Goal: Task Accomplishment & Management: Use online tool/utility

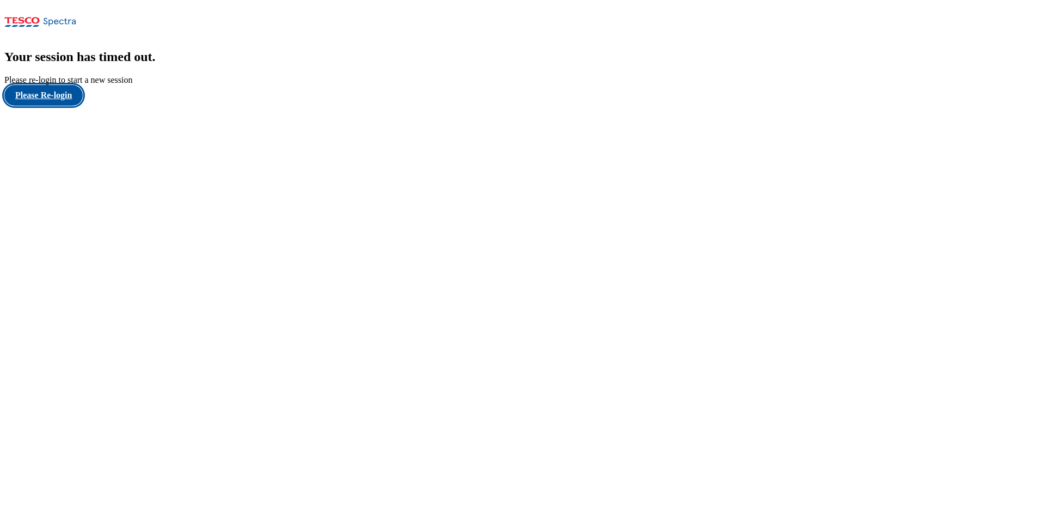
click at [58, 106] on button "Please Re-login" at bounding box center [43, 95] width 78 height 21
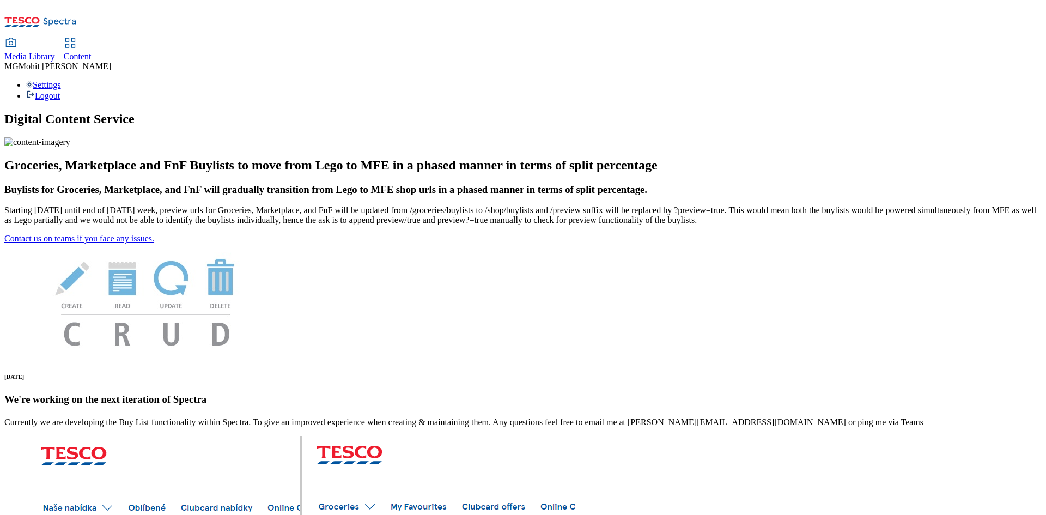
click at [91, 52] on span "Content" at bounding box center [78, 56] width 28 height 9
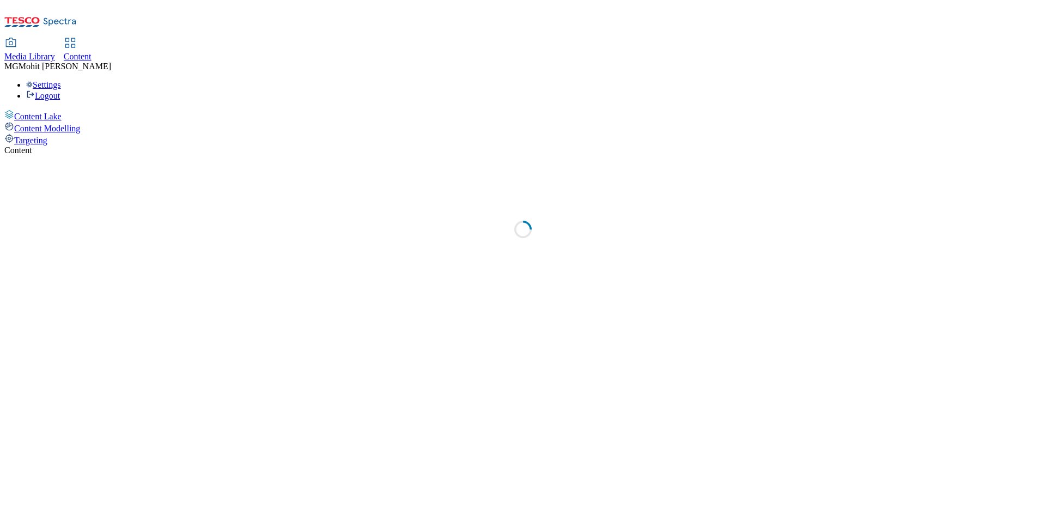
select select "ghs-uk"
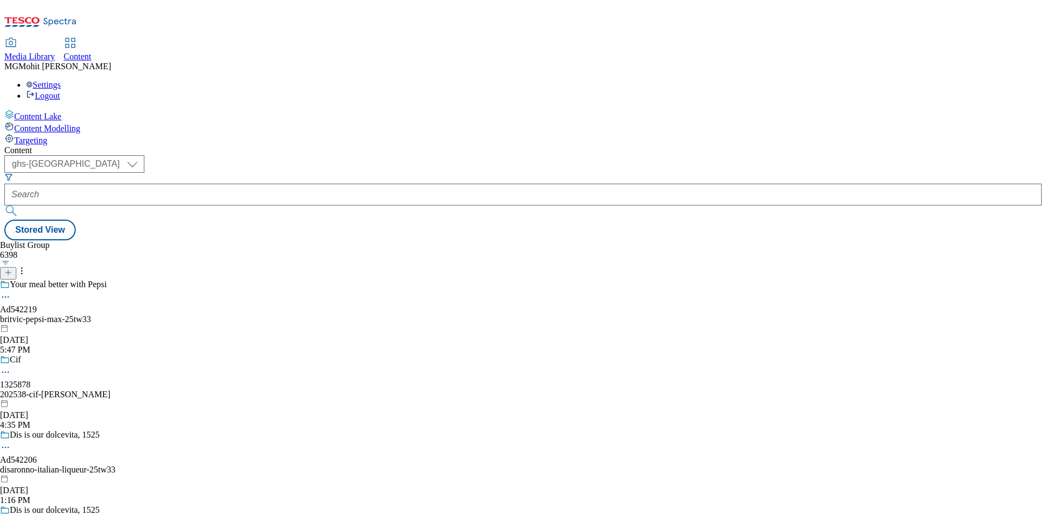
click at [58, 145] on div "Content Lake Content Modelling Targeting" at bounding box center [522, 127] width 1037 height 36
click at [12, 268] on icon at bounding box center [8, 272] width 8 height 8
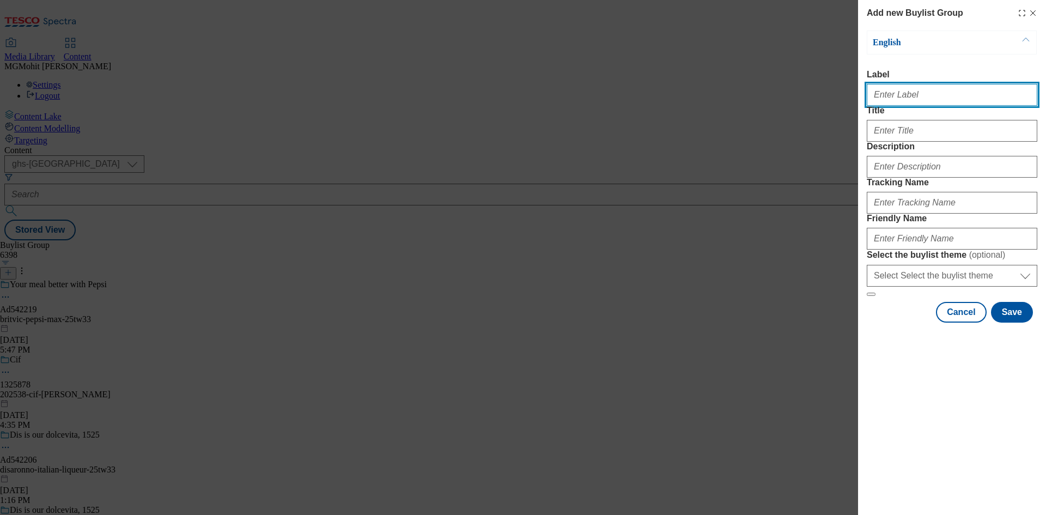
click at [905, 105] on input "Label" at bounding box center [951, 95] width 170 height 22
paste input "Ad542202 cvh-spirits"
type input "Ad542202 cvh-spirits"
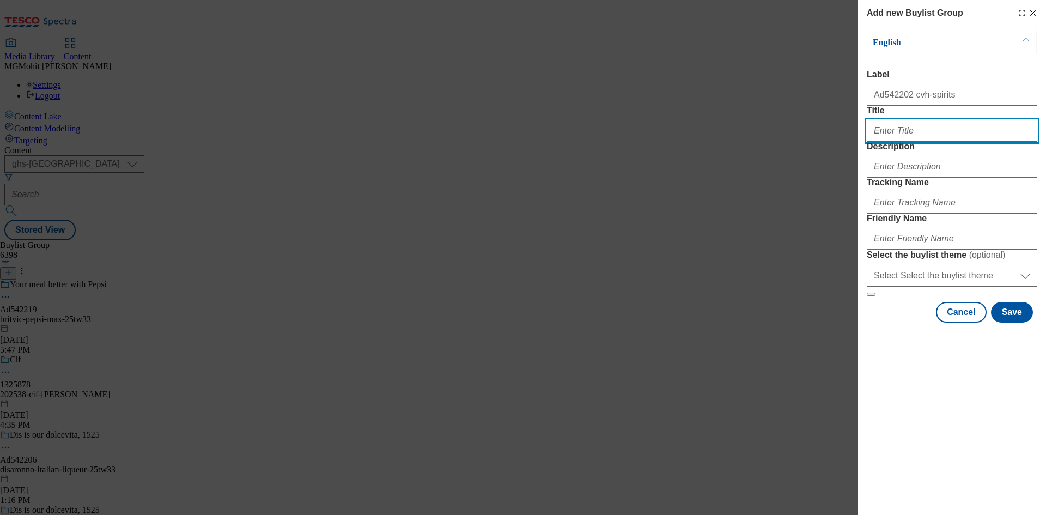
paste input "Honey. Zesty. Spiced."
type input "Honey. Zesty. Spiced."
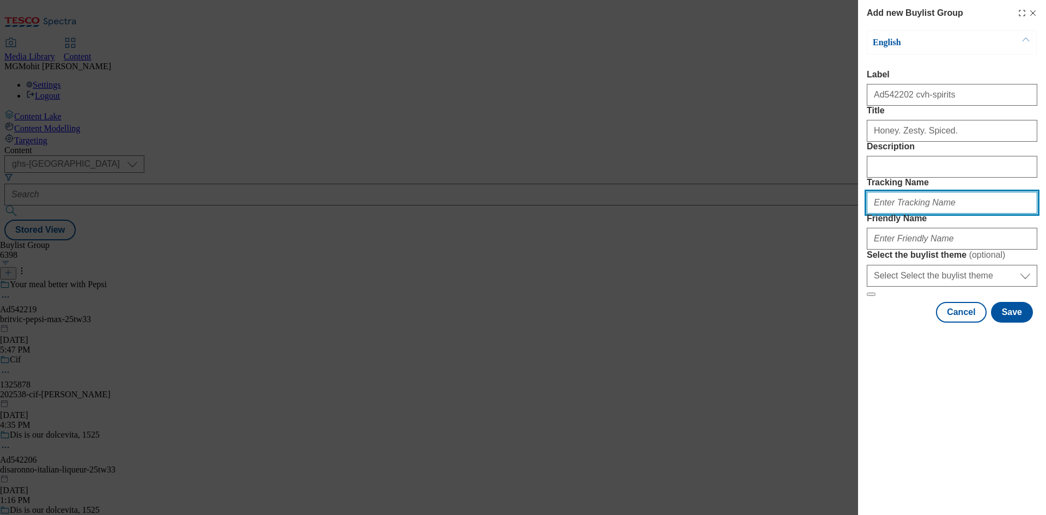
paste input "DH_AD542202"
type input "DH_AD542202"
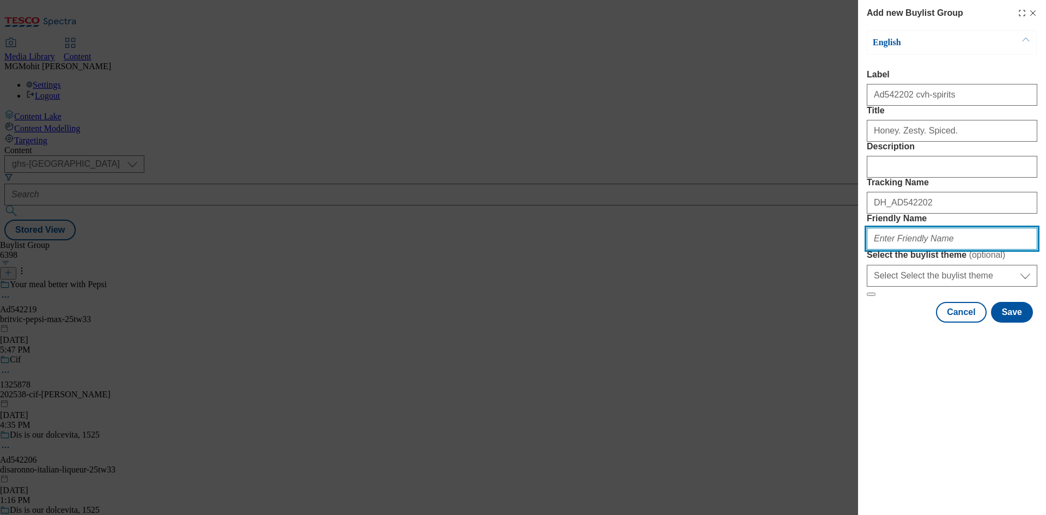
paste input "cvh-spirits-deanston-25tw33"
type input "cvh-spirits-deanston-25tw33"
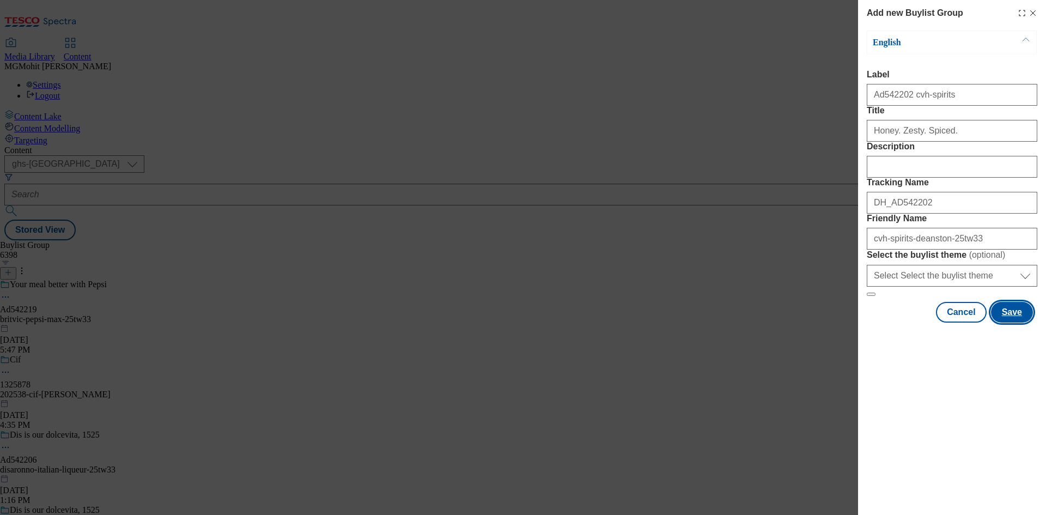
click at [1020, 322] on button "Save" at bounding box center [1012, 312] width 42 height 21
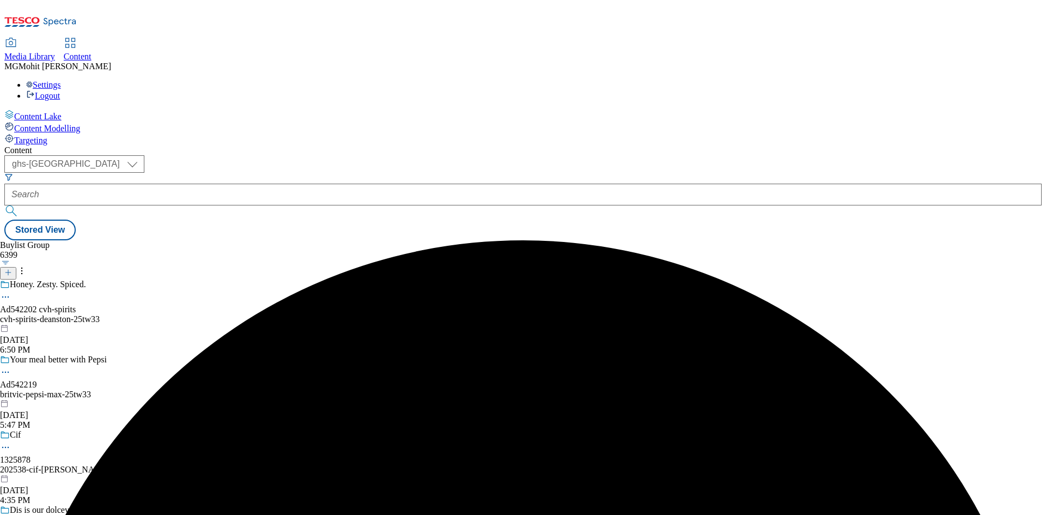
click at [171, 314] on div "cvh-spirits-deanston-25tw33" at bounding box center [85, 319] width 171 height 10
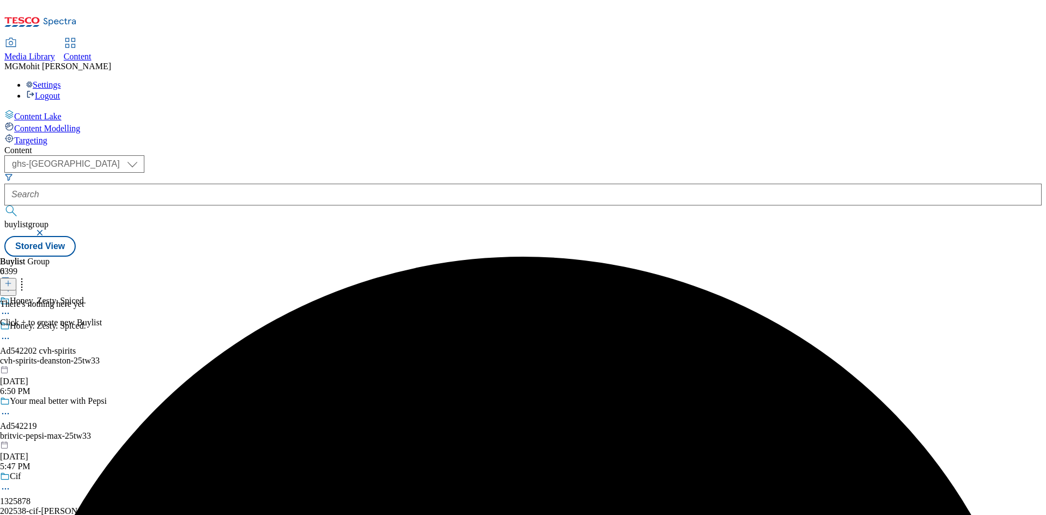
click at [12, 279] on icon at bounding box center [8, 283] width 8 height 8
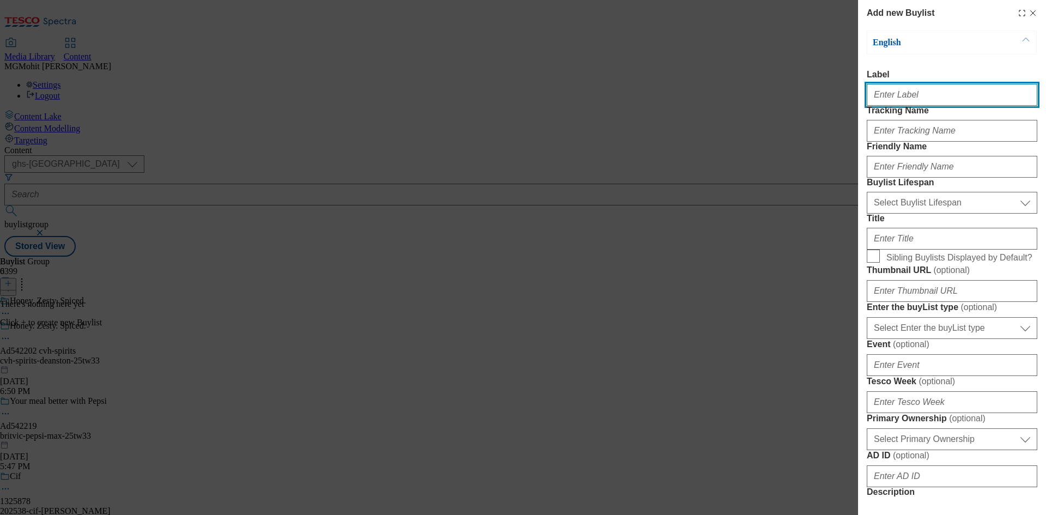
click at [895, 102] on input "Label" at bounding box center [951, 95] width 170 height 22
paste input "Ad542202"
type input "Ad542202"
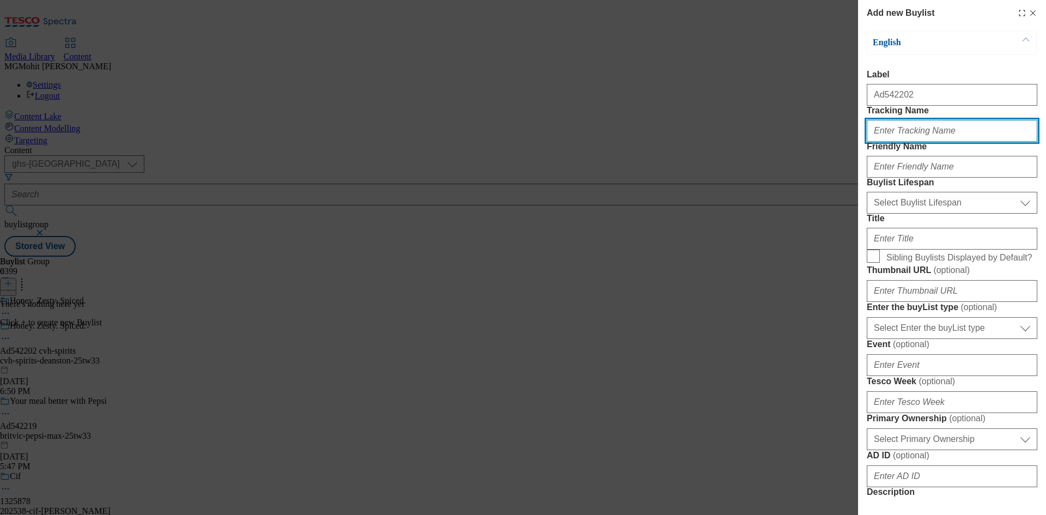
paste input "DH_AD542202"
type input "DH_AD542202"
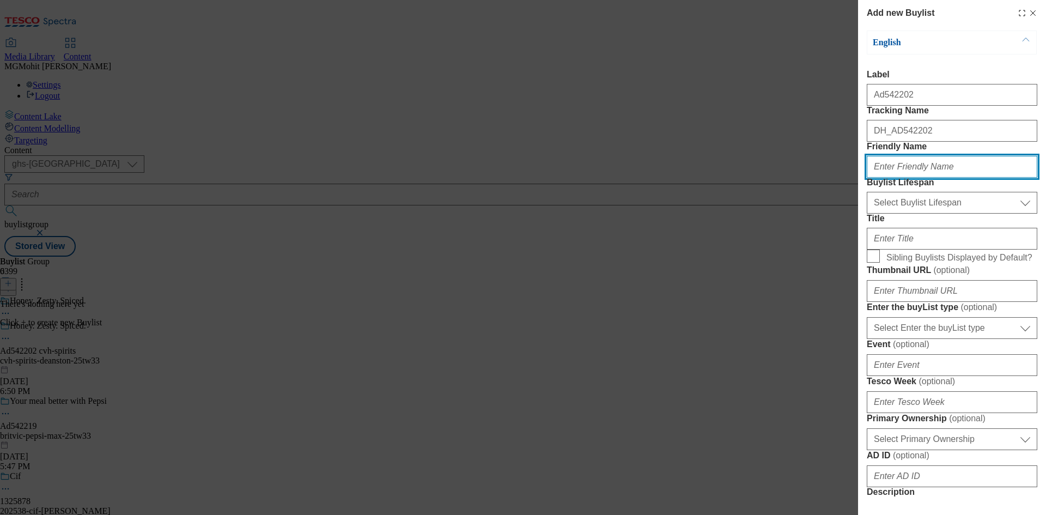
paste input "cvh-spirits"
type input "cvh-spirits"
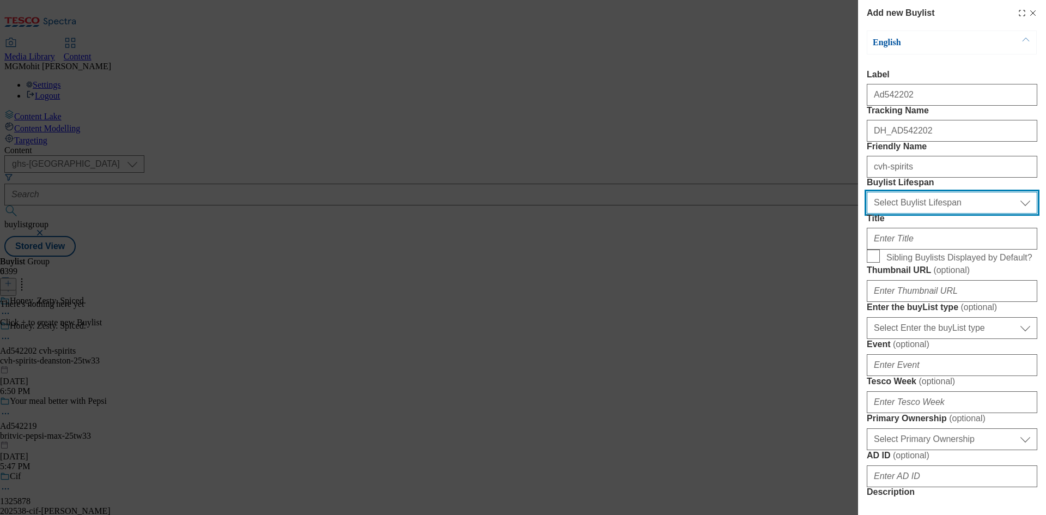
click at [896, 213] on select "Select Buylist Lifespan evergreen seasonal tactical" at bounding box center [951, 203] width 170 height 22
select select "tactical"
click at [866, 213] on select "Select Buylist Lifespan evergreen seasonal tactical" at bounding box center [951, 203] width 170 height 22
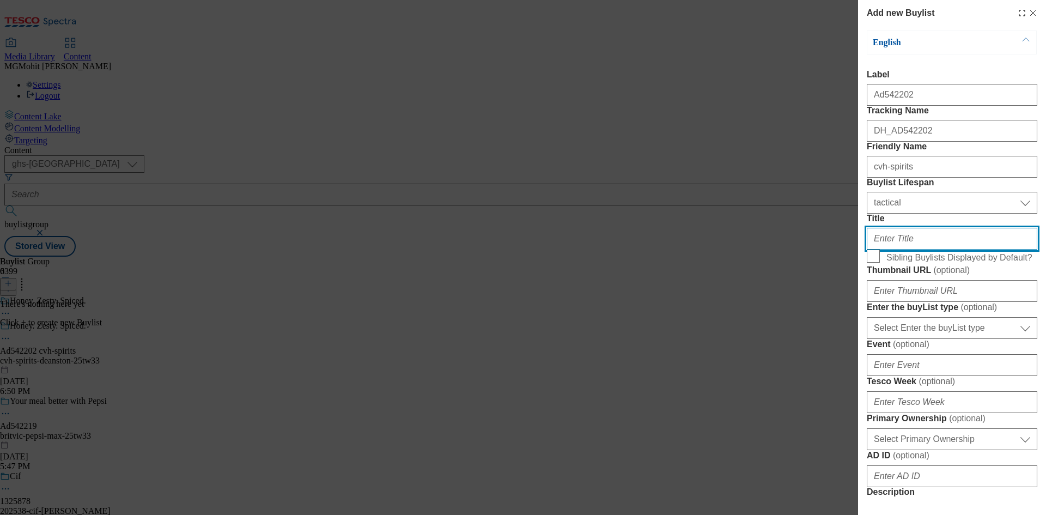
click at [889, 249] on input "Title" at bounding box center [951, 239] width 170 height 22
click at [876, 249] on input "Title" at bounding box center [951, 239] width 170 height 22
paste input "Award-winning single malt whisky for those who like to taste outside the lines."
click at [902, 249] on input "Award-winning single malt whisky for those who like to taste outside the lines." at bounding box center [951, 239] width 170 height 22
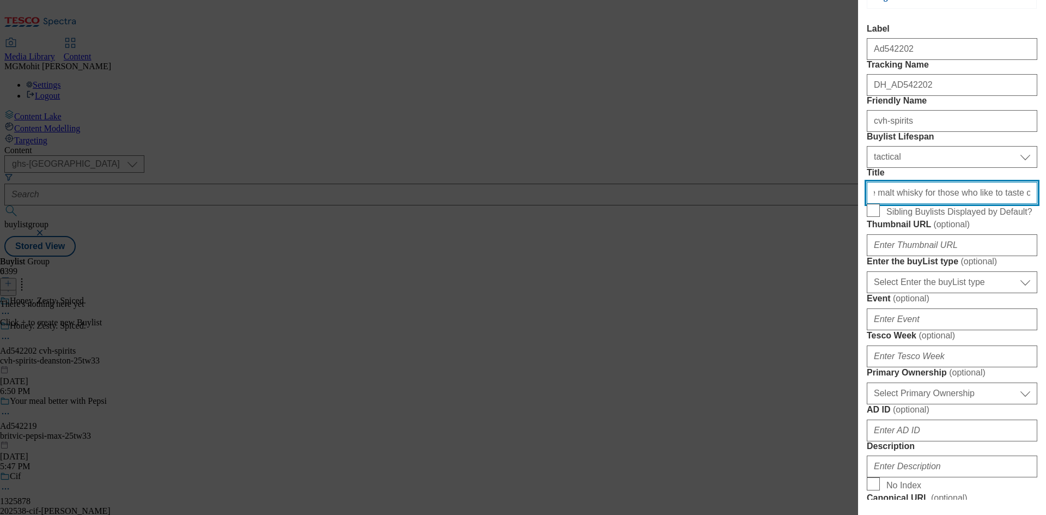
scroll to position [109, 0]
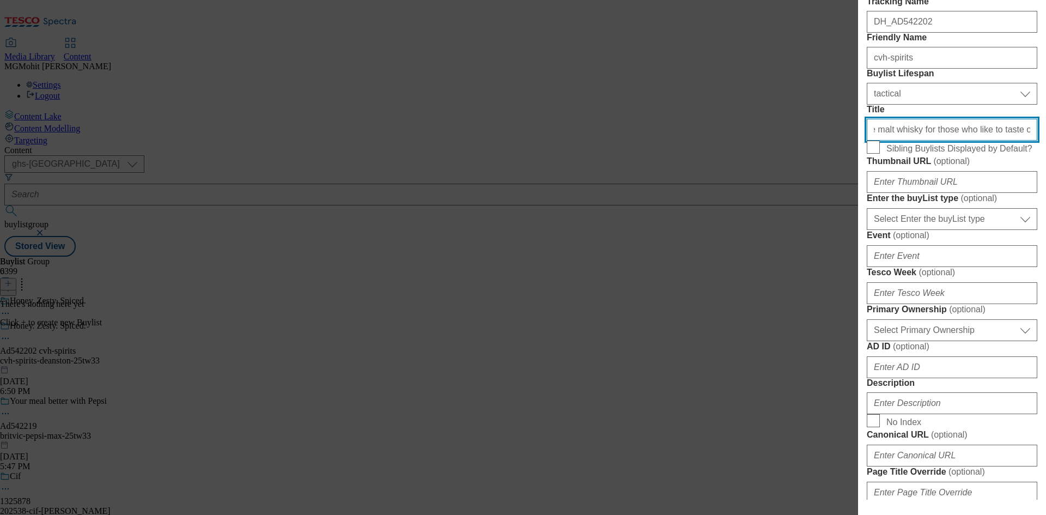
type input "Award-winning single malt whisky for those who like to taste outside the lines."
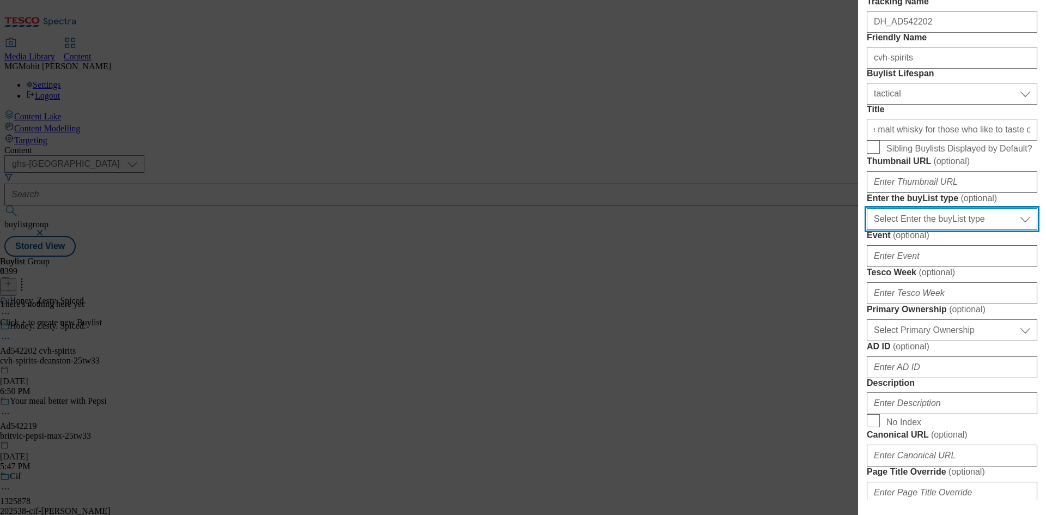
click at [909, 230] on select "Select Enter the buyList type event supplier funded long term >4 weeks supplier…" at bounding box center [951, 219] width 170 height 22
select select "supplier funded short term 1-3 weeks"
click at [866, 230] on select "Select Enter the buyList type event supplier funded long term >4 weeks supplier…" at bounding box center [951, 219] width 170 height 22
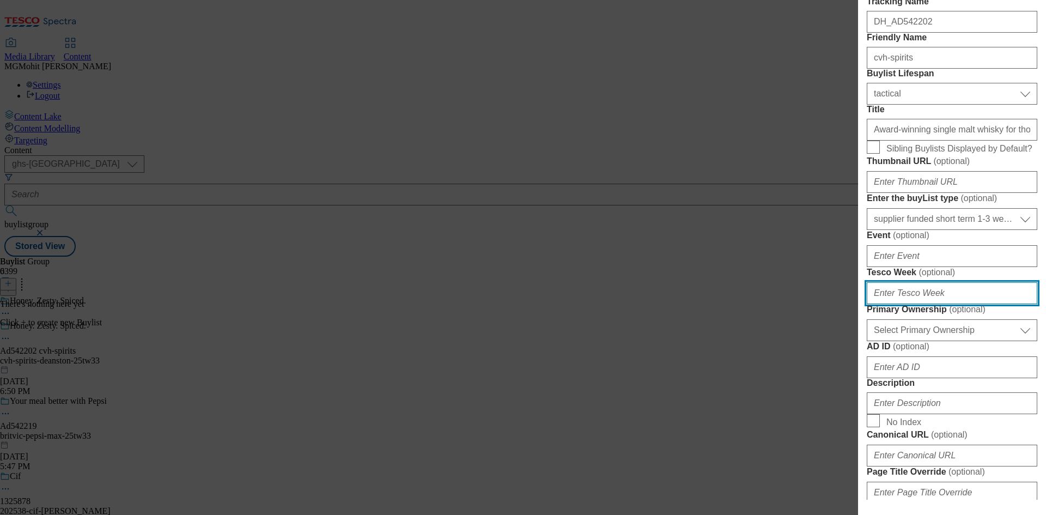
click at [893, 304] on input "Tesco Week ( optional )" at bounding box center [951, 293] width 170 height 22
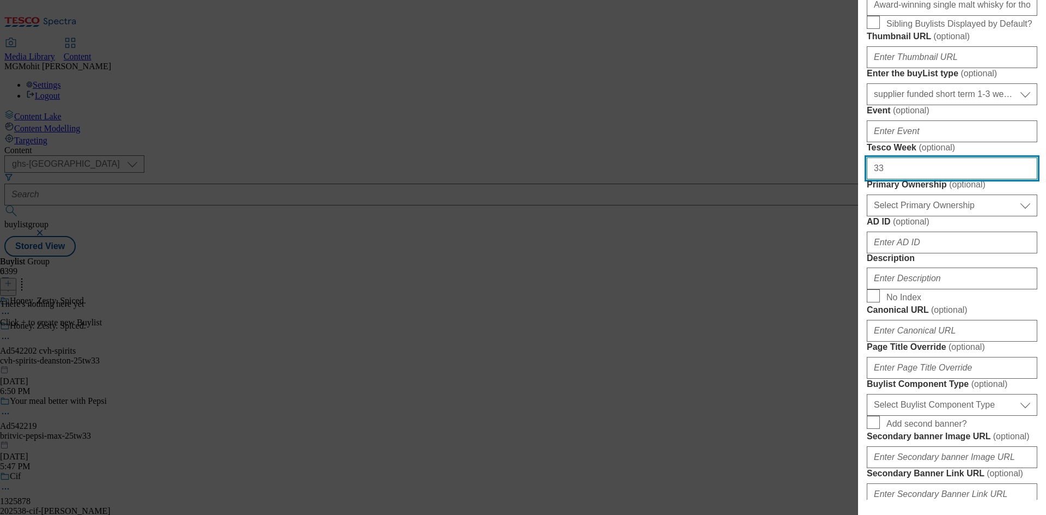
scroll to position [436, 0]
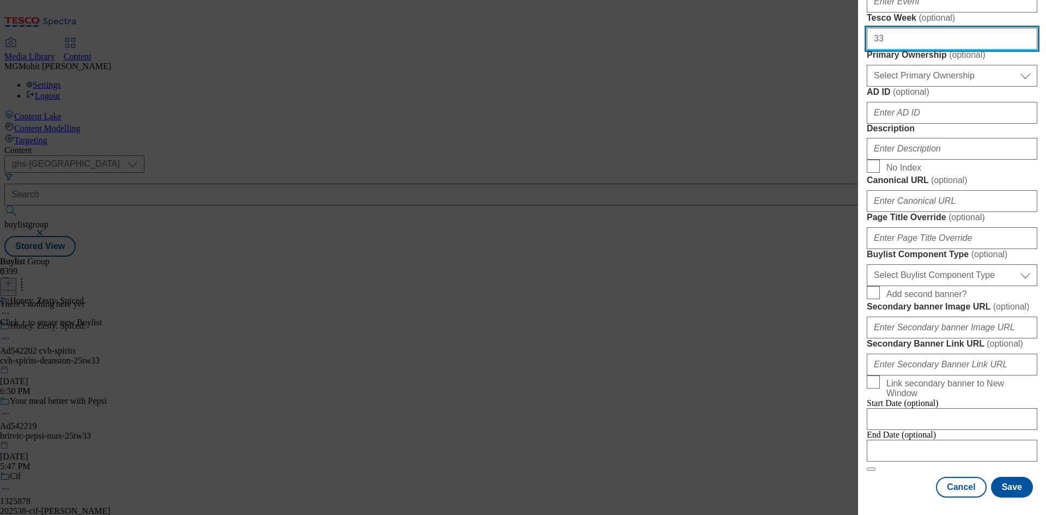
type input "33"
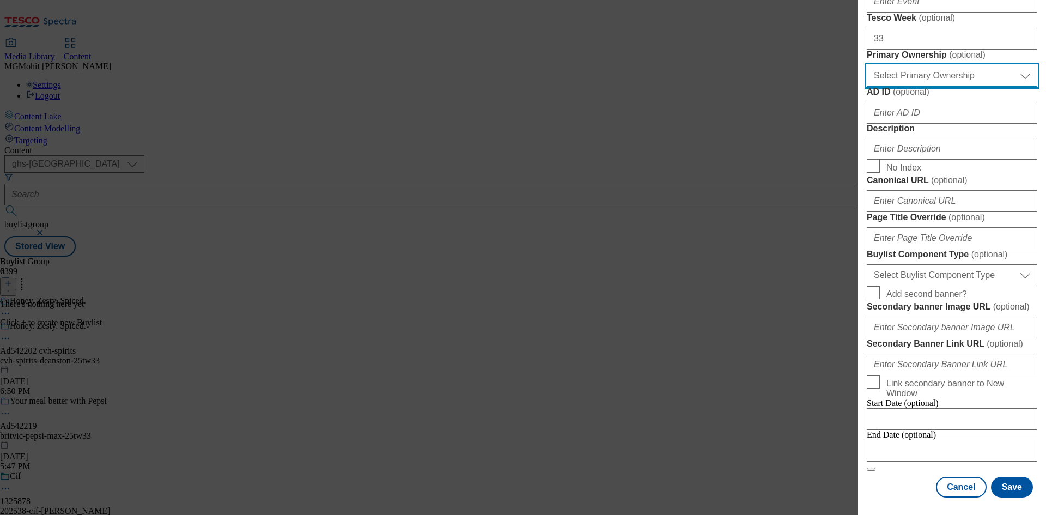
click at [926, 87] on select "Select Primary Ownership tesco dunnhumby" at bounding box center [951, 76] width 170 height 22
select select "dunnhumby"
click at [866, 87] on select "Select Primary Ownership tesco dunnhumby" at bounding box center [951, 76] width 170 height 22
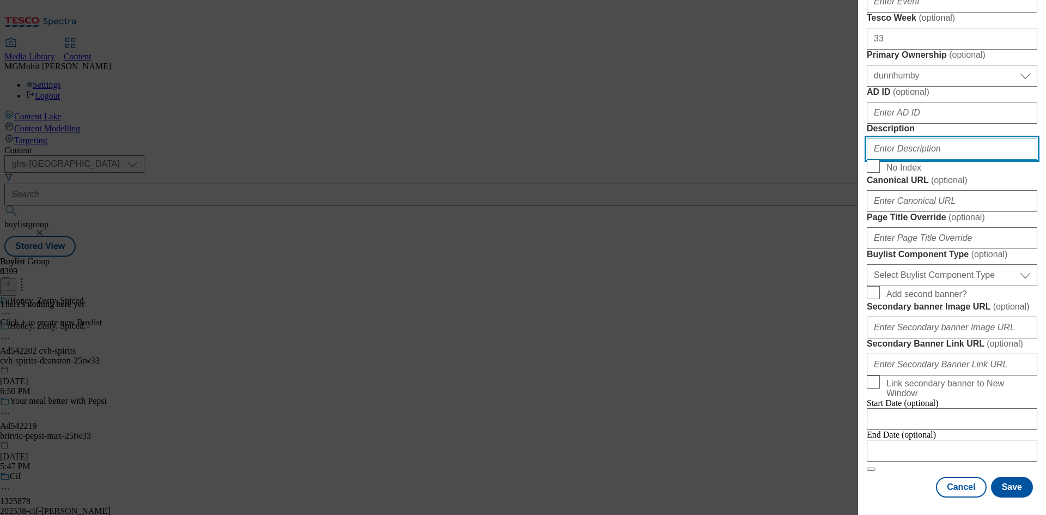
click at [914, 160] on input "Description" at bounding box center [951, 149] width 170 height 22
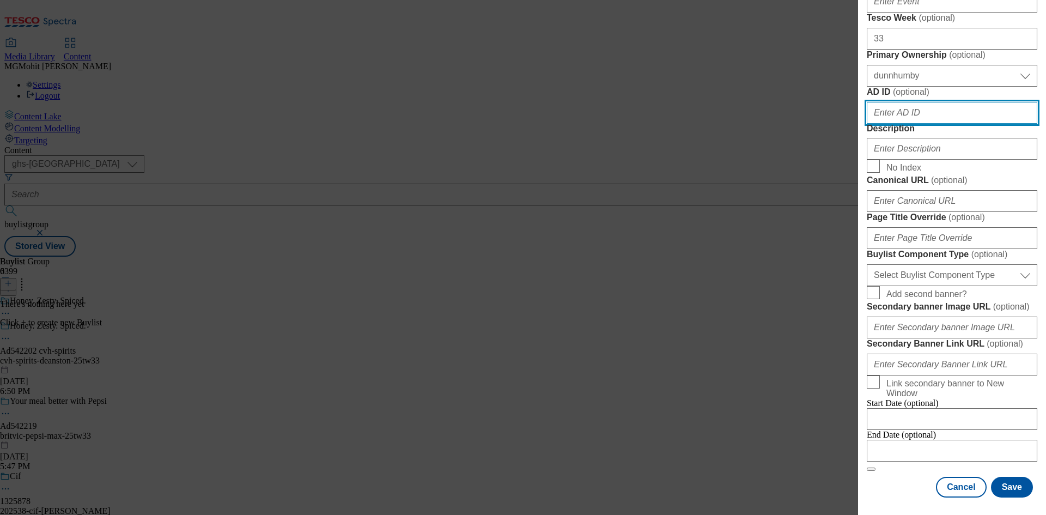
click at [899, 124] on input "AD ID ( optional )" at bounding box center [951, 113] width 170 height 22
paste input "542202"
type input "542202"
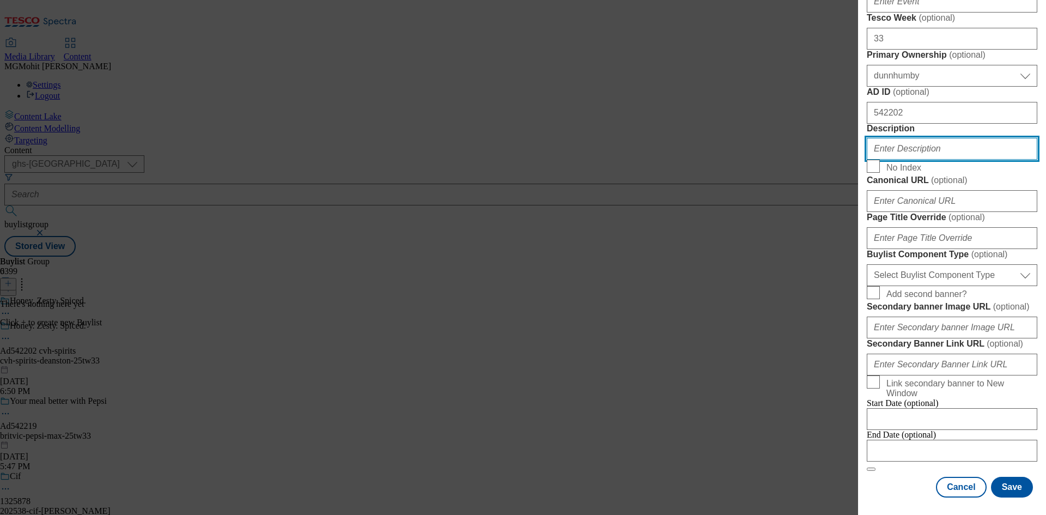
click at [895, 160] on input "Description" at bounding box center [951, 149] width 170 height 22
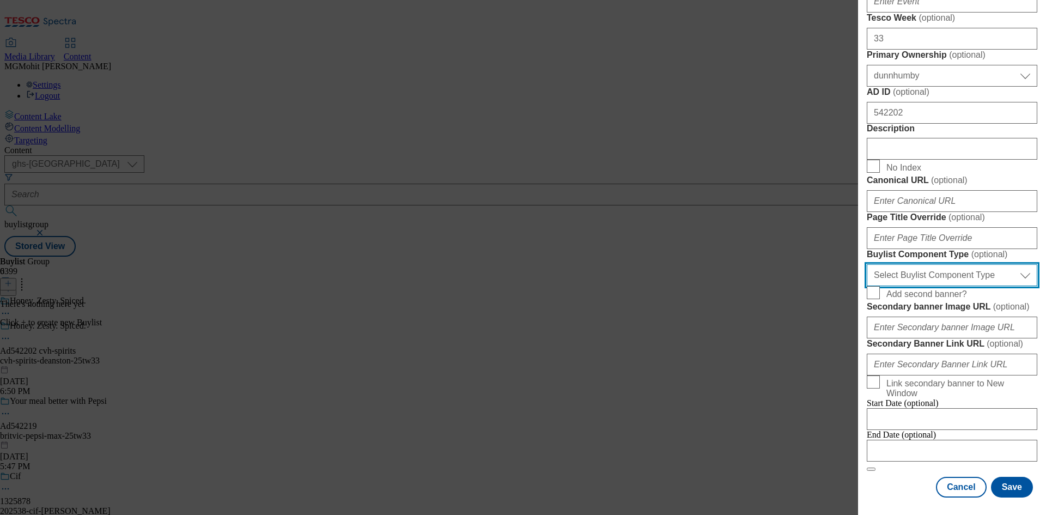
click at [917, 277] on select "Select Buylist Component Type Banner Competition Header Meal" at bounding box center [951, 275] width 170 height 22
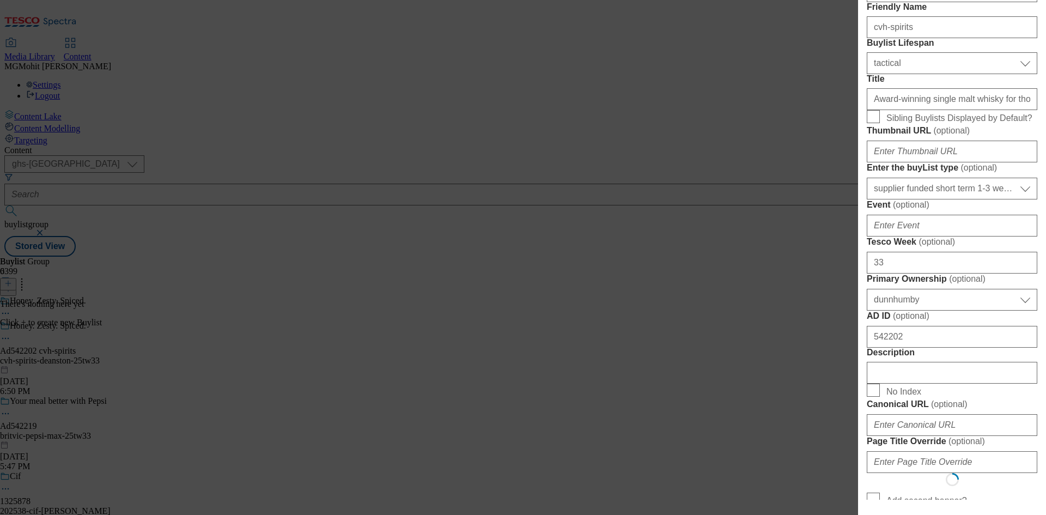
select select "Banner"
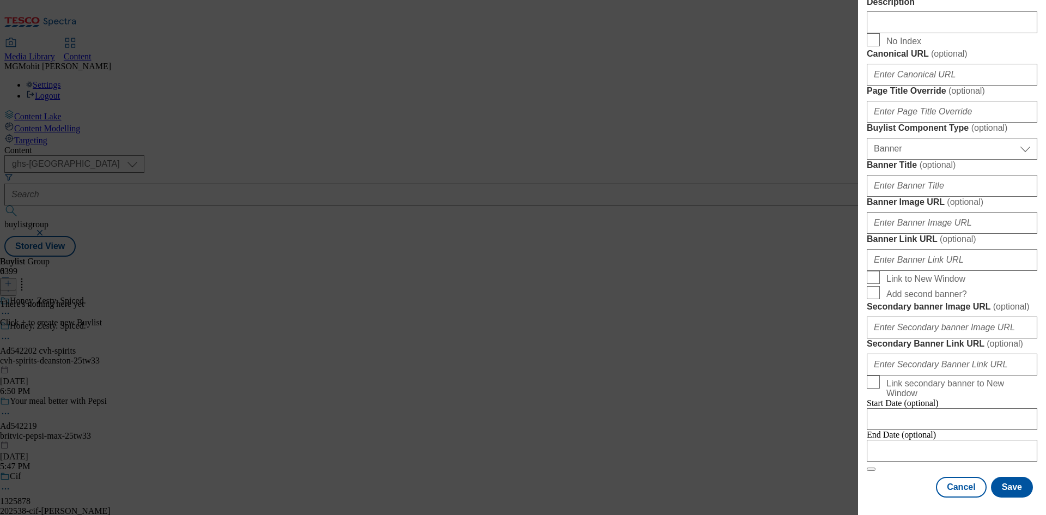
scroll to position [955, 0]
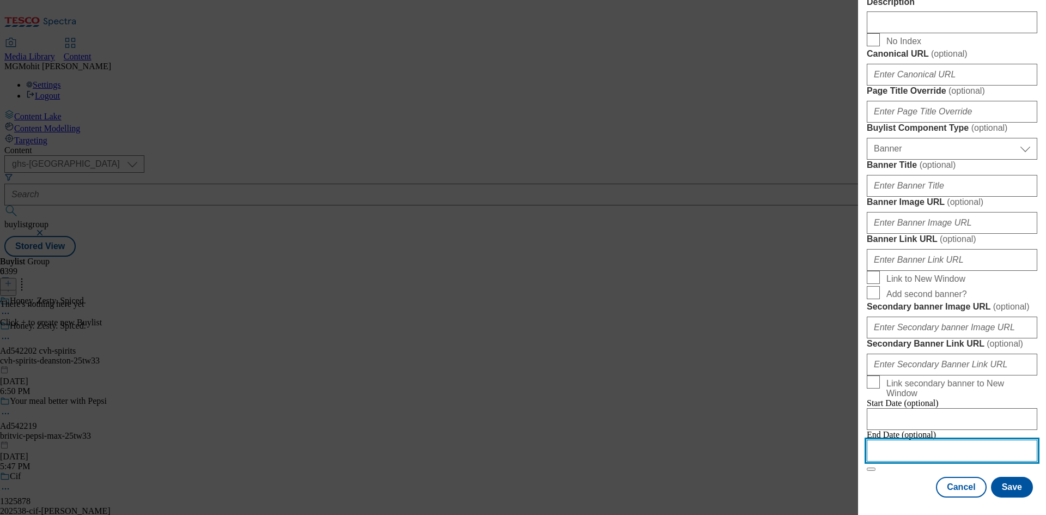
click at [913, 440] on input "Modal" at bounding box center [951, 451] width 170 height 22
select select "2025"
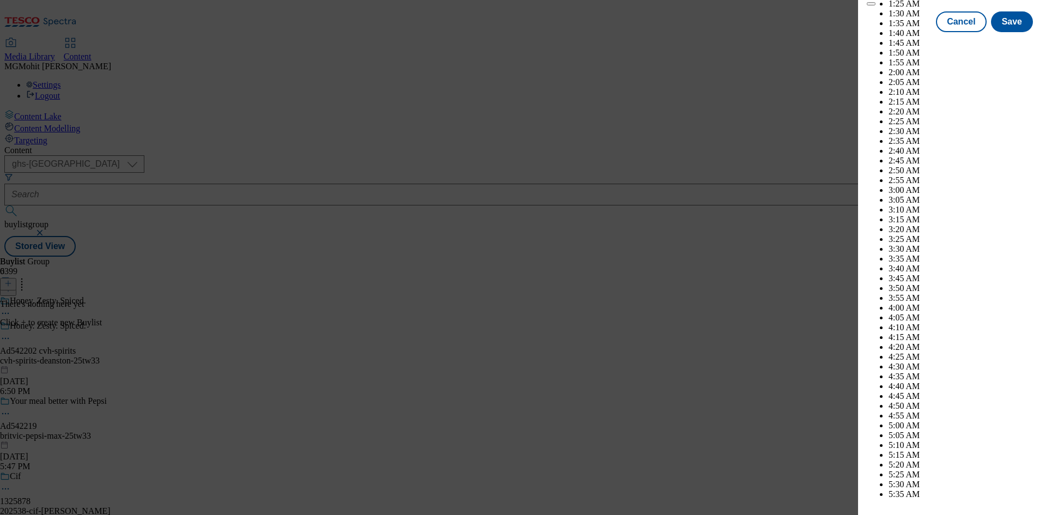
scroll to position [4548, 0]
select select "December"
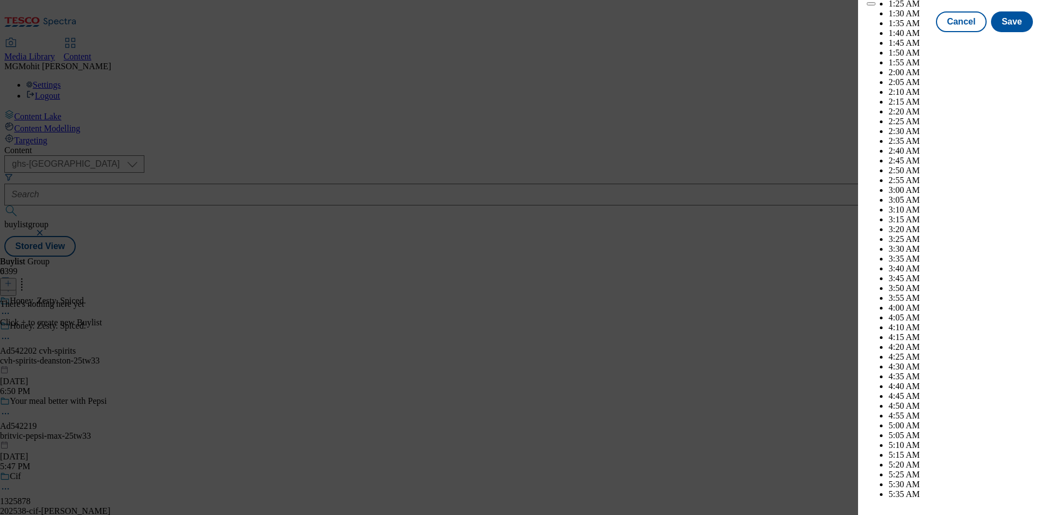
select select "2026"
select select "January"
click at [1009, 42] on button "Save" at bounding box center [1012, 31] width 42 height 21
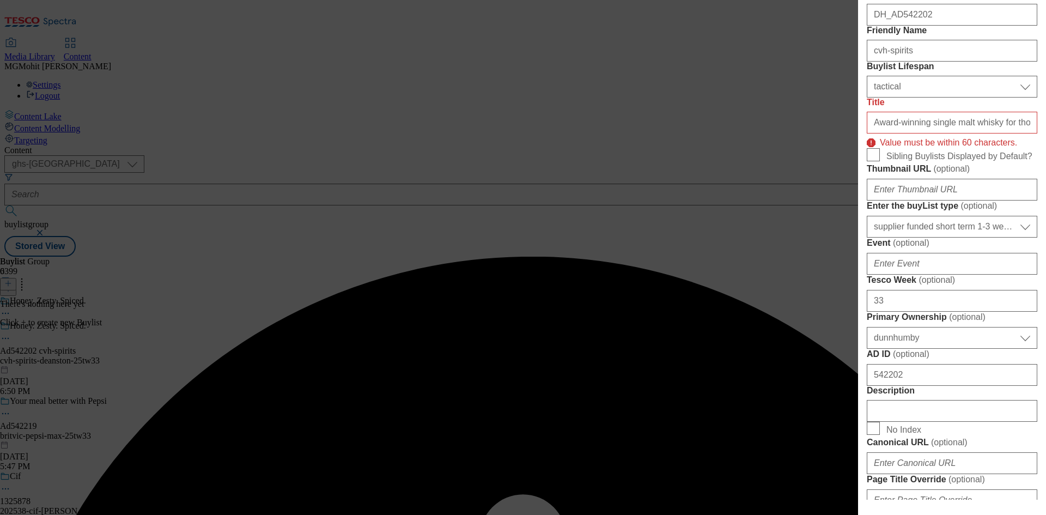
scroll to position [97, 0]
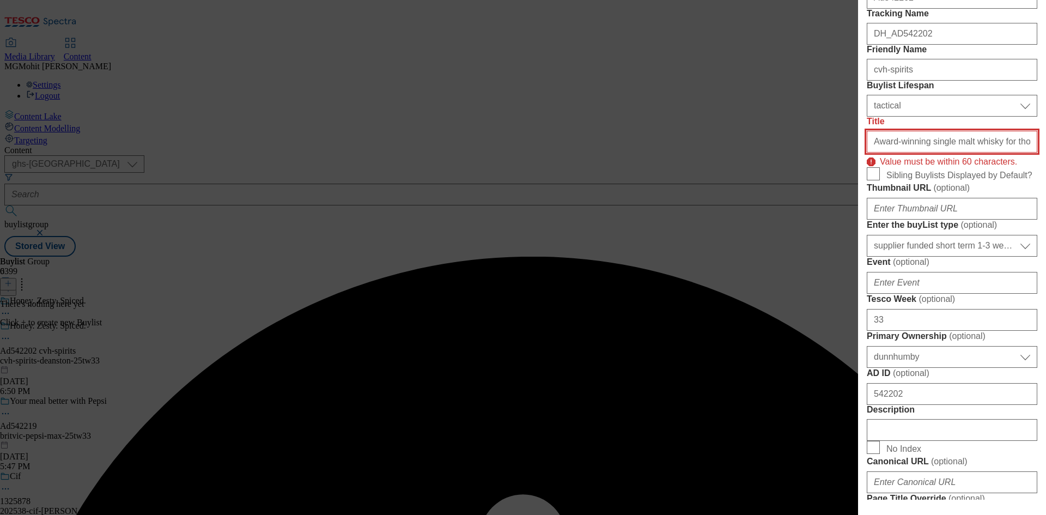
click at [907, 152] on input "Award-winning single malt whisky for those who like to taste outside the lines." at bounding box center [951, 142] width 170 height 22
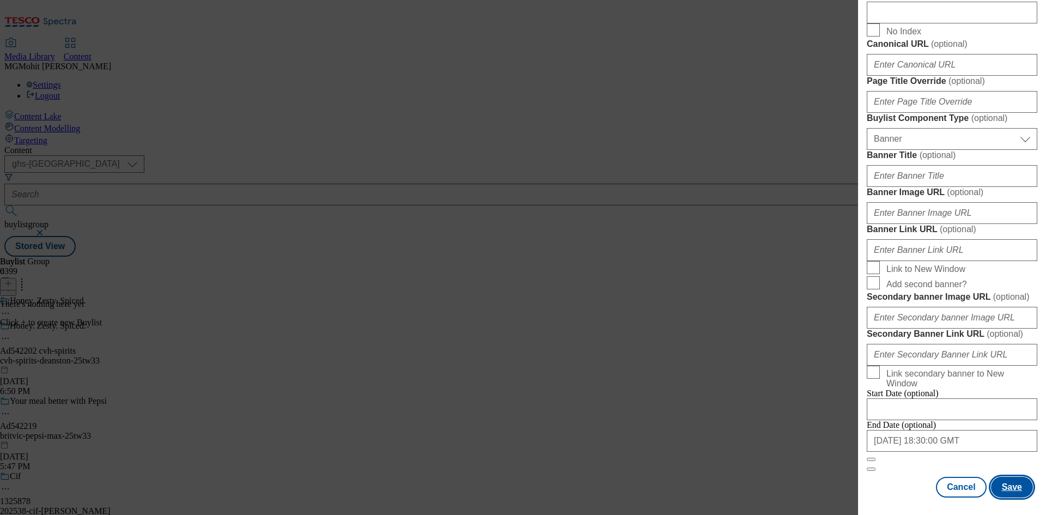
scroll to position [955, 0]
click at [1014, 481] on button "Save" at bounding box center [1012, 487] width 42 height 21
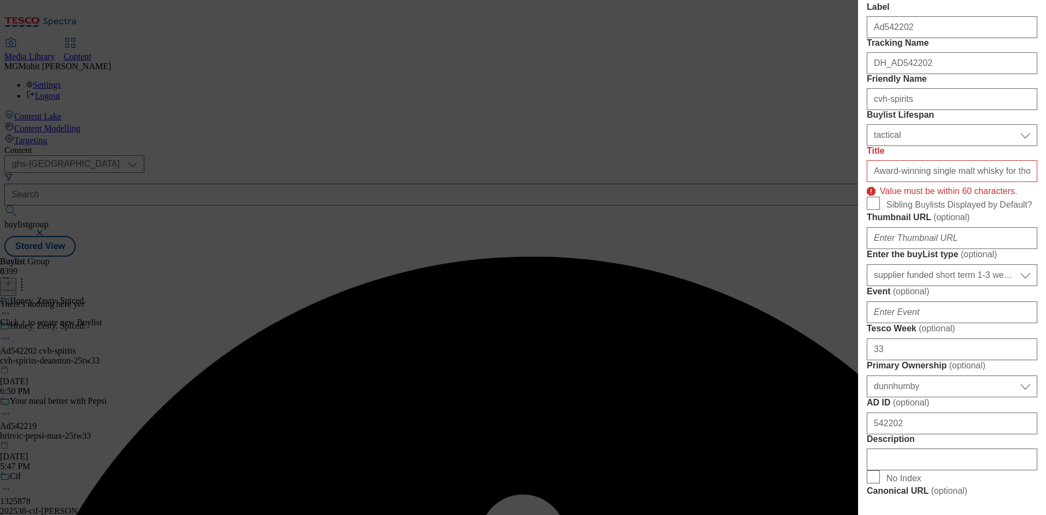
scroll to position [42, 0]
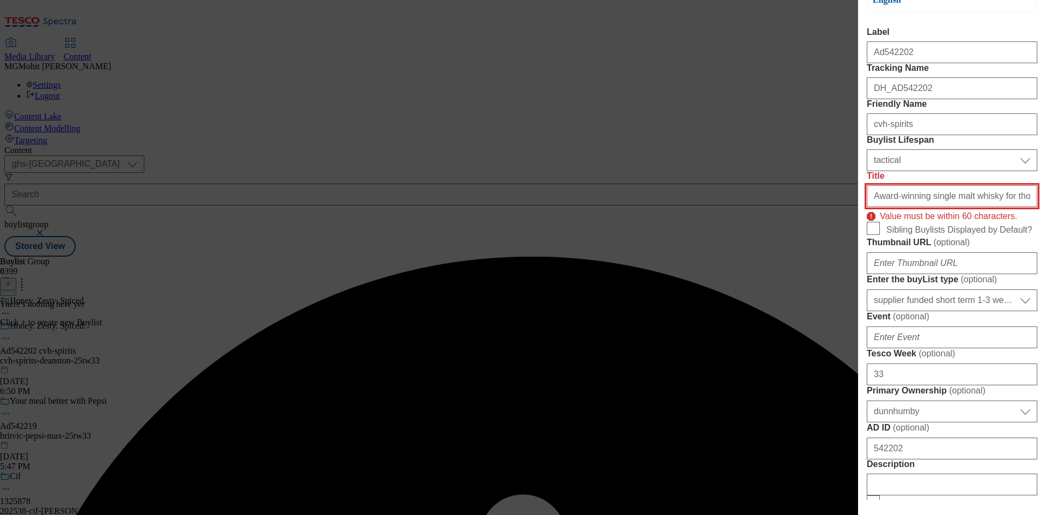
click at [1015, 207] on input "Award-winning single malt whisky for those who like to taste outside the lines" at bounding box center [951, 196] width 170 height 22
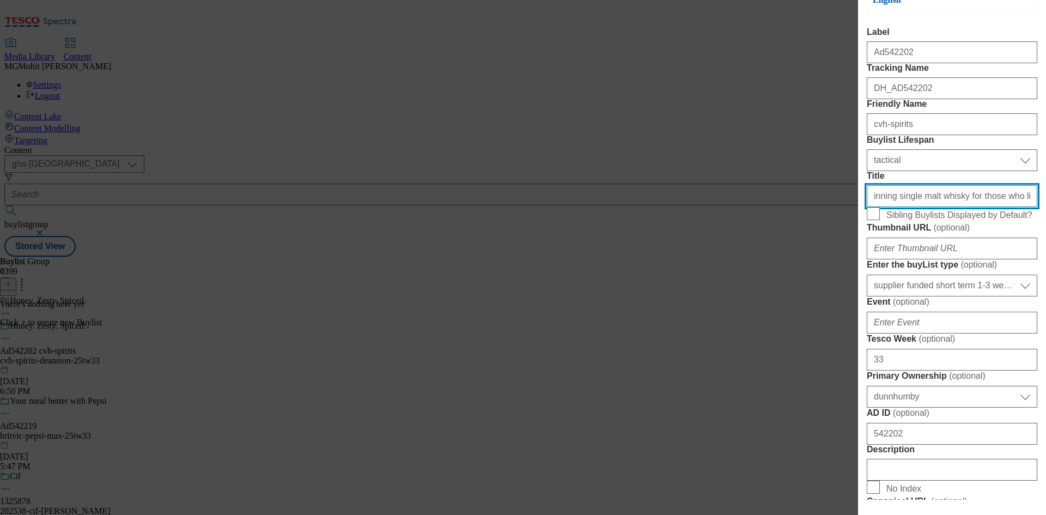
scroll to position [0, 29]
drag, startPoint x: 960, startPoint y: 272, endPoint x: 1045, endPoint y: 273, distance: 85.0
click at [1045, 273] on div "Add new Buylist English Label Ad542202 Tracking Name DH_AD542202 Friendly Name …" at bounding box center [952, 249] width 188 height 499
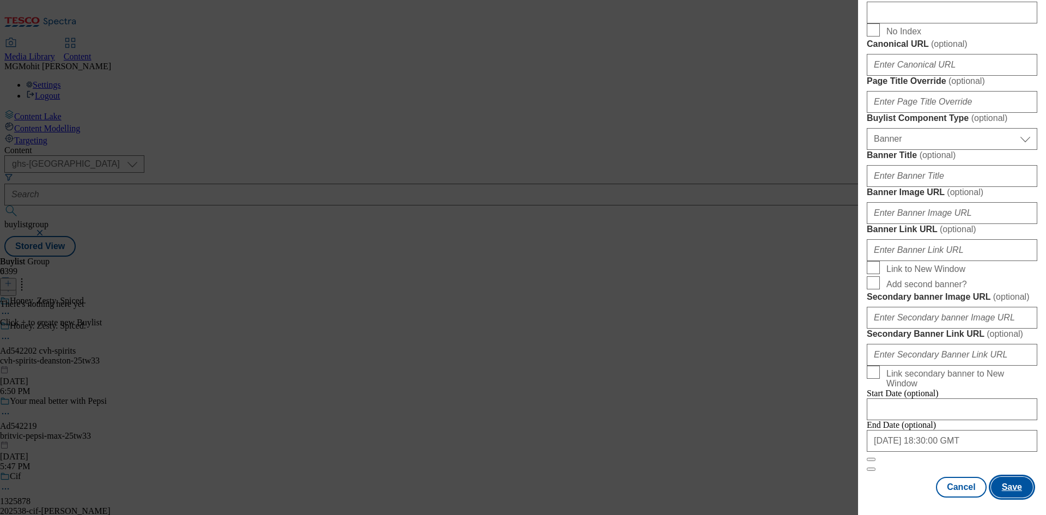
scroll to position [955, 0]
type input "Award-winning single malt whisky"
click at [1011, 480] on button "Save" at bounding box center [1012, 487] width 42 height 21
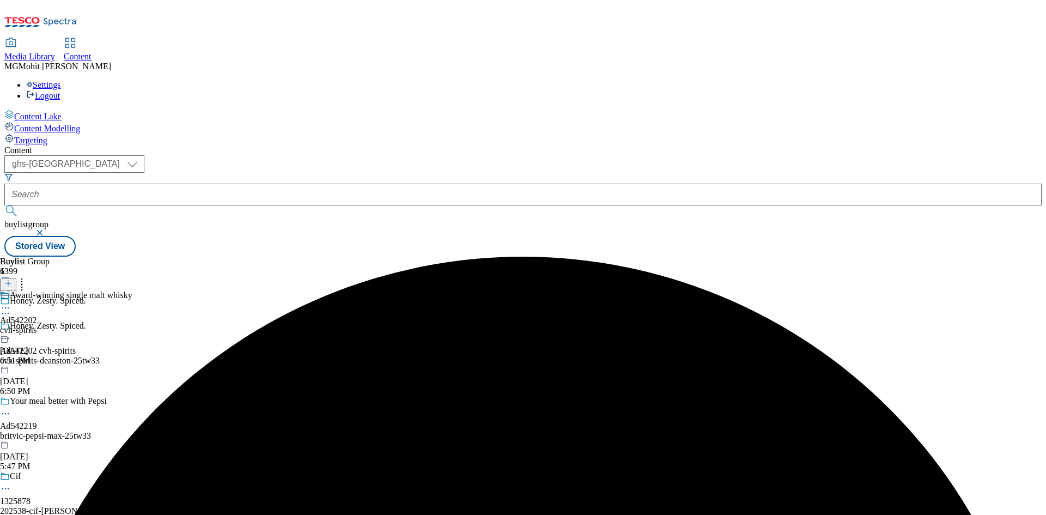
click at [132, 325] on div "cvh-spirits" at bounding box center [66, 330] width 132 height 10
click at [12, 279] on icon at bounding box center [8, 283] width 8 height 8
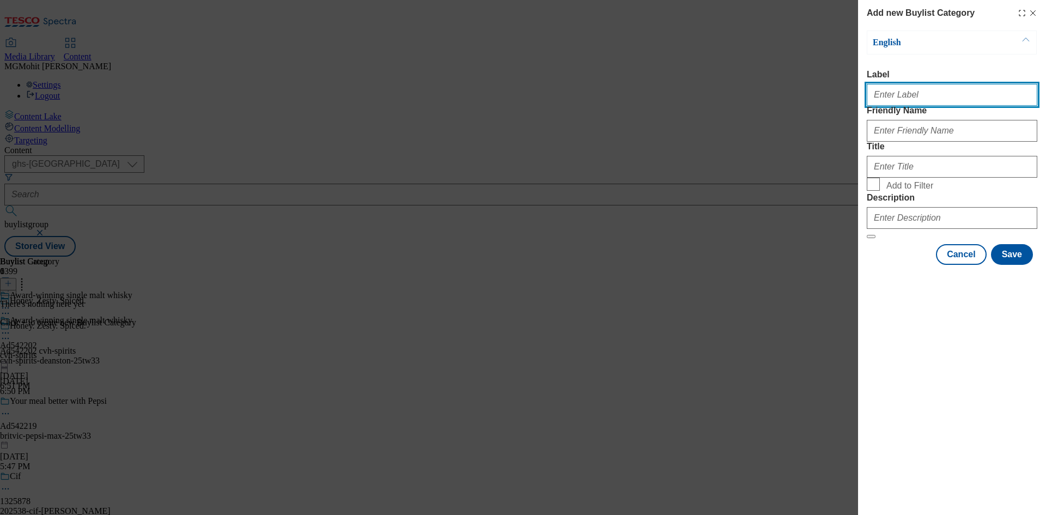
click at [904, 105] on input "Label" at bounding box center [951, 95] width 170 height 22
paste input "Ad542202"
type input "Ad542202"
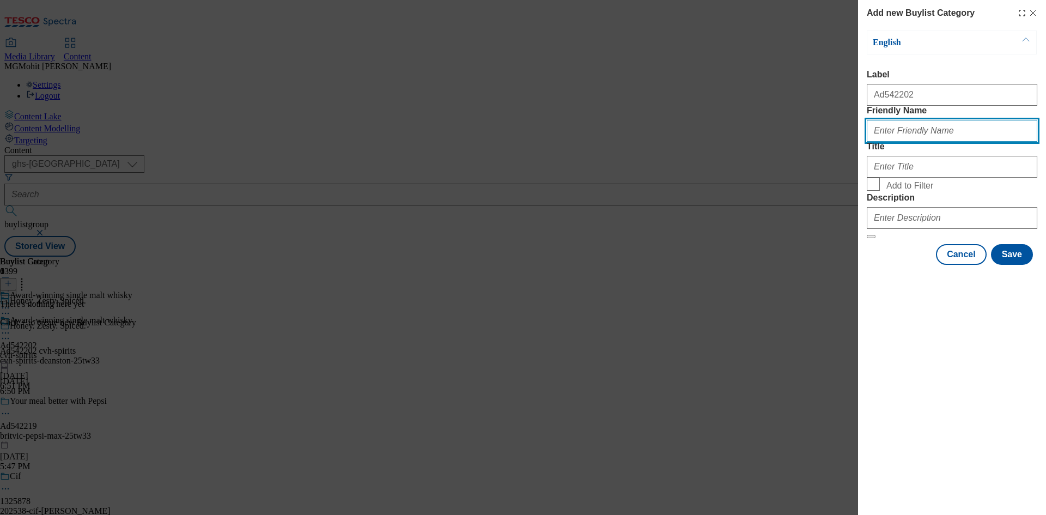
paste input "cvh-spirits-deanston"
type input "cvh-spirits-deanston"
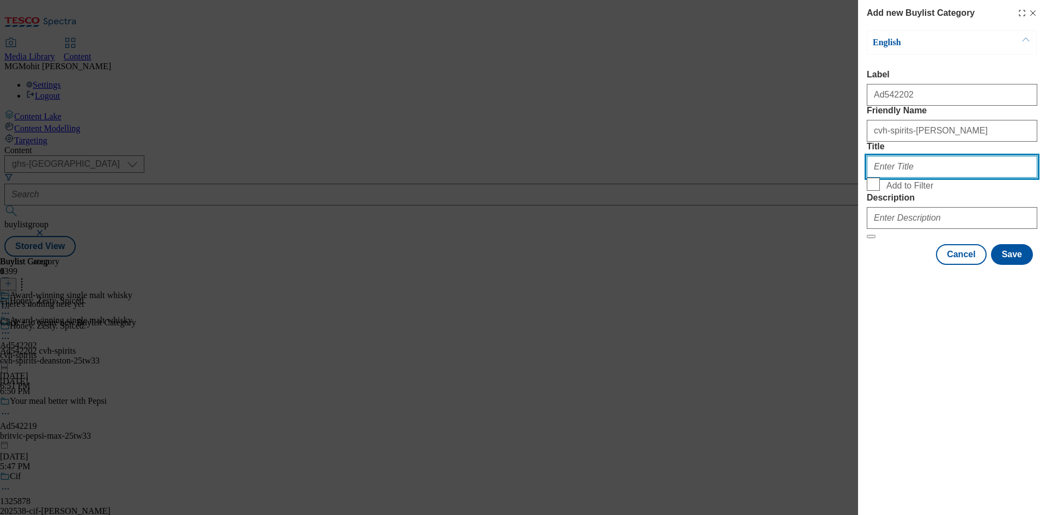
paste input "cvh-spirits"
type input "CVH Spirits"
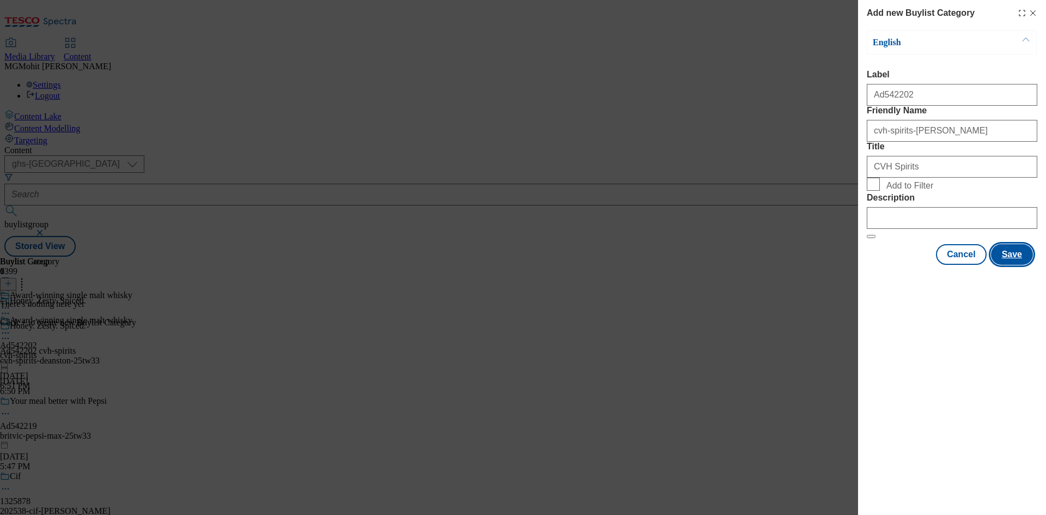
click at [1010, 265] on button "Save" at bounding box center [1012, 254] width 42 height 21
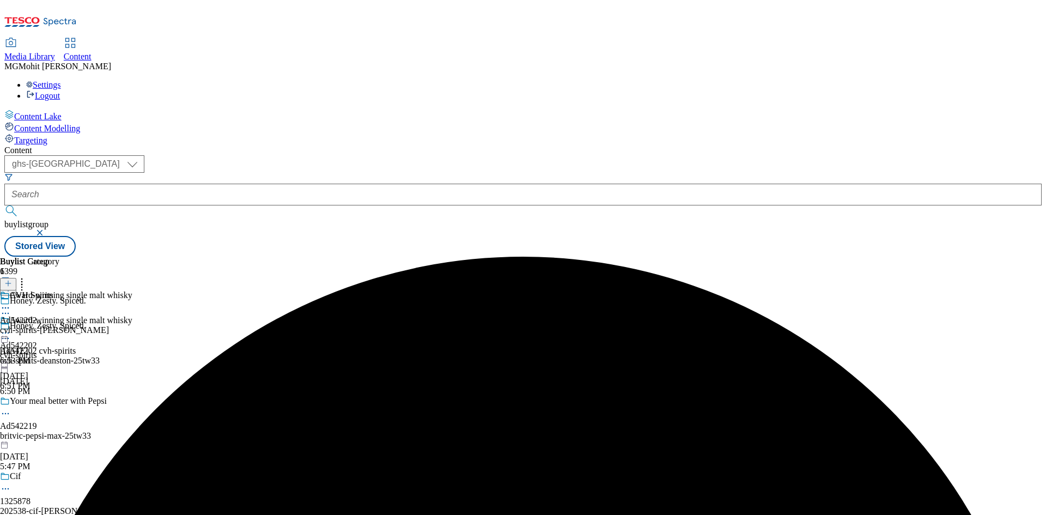
click at [109, 325] on div "cvh-spirits-deanston" at bounding box center [54, 330] width 109 height 10
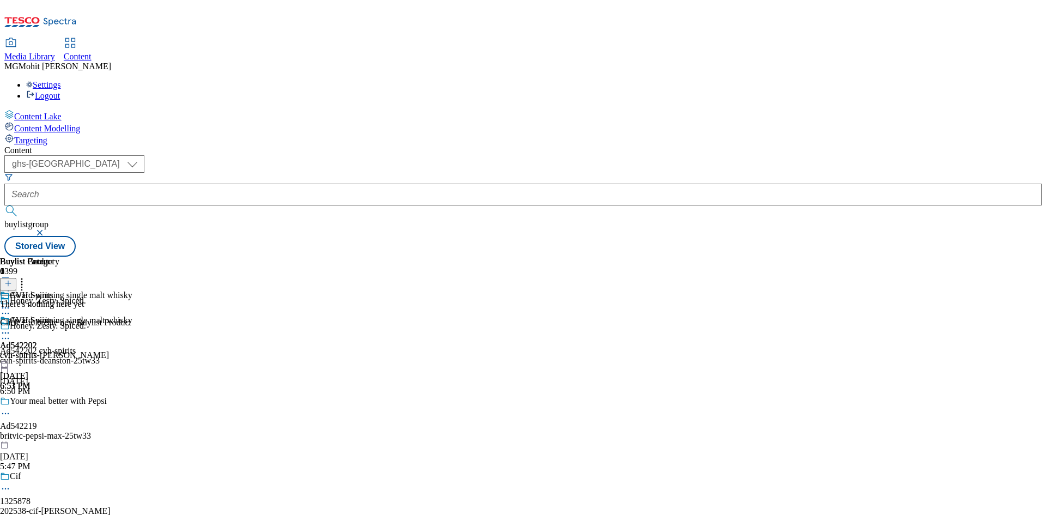
click at [16, 278] on button at bounding box center [8, 284] width 16 height 13
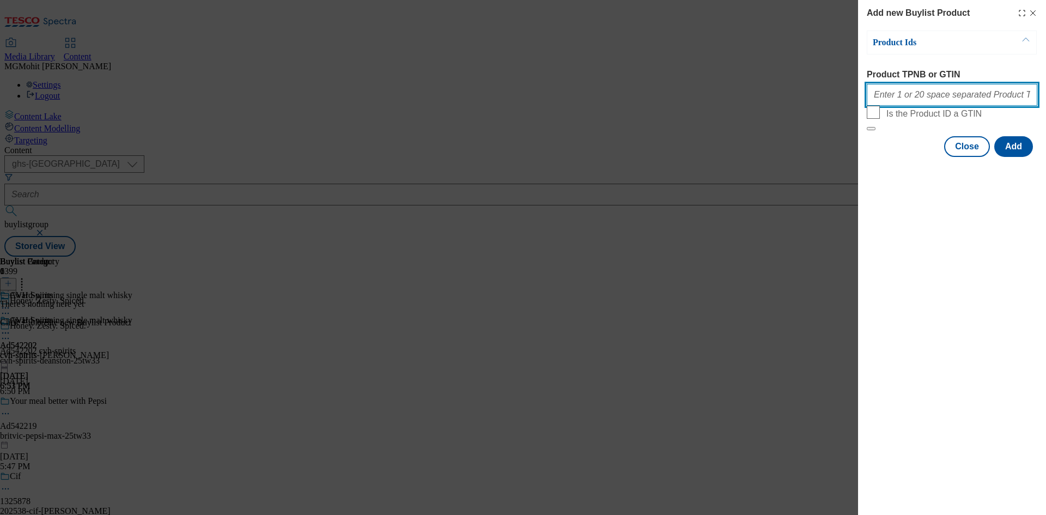
click at [910, 89] on input "Product TPNB or GTIN" at bounding box center [951, 95] width 170 height 22
paste input "92000995 90618095"
type input "92000995 90618095"
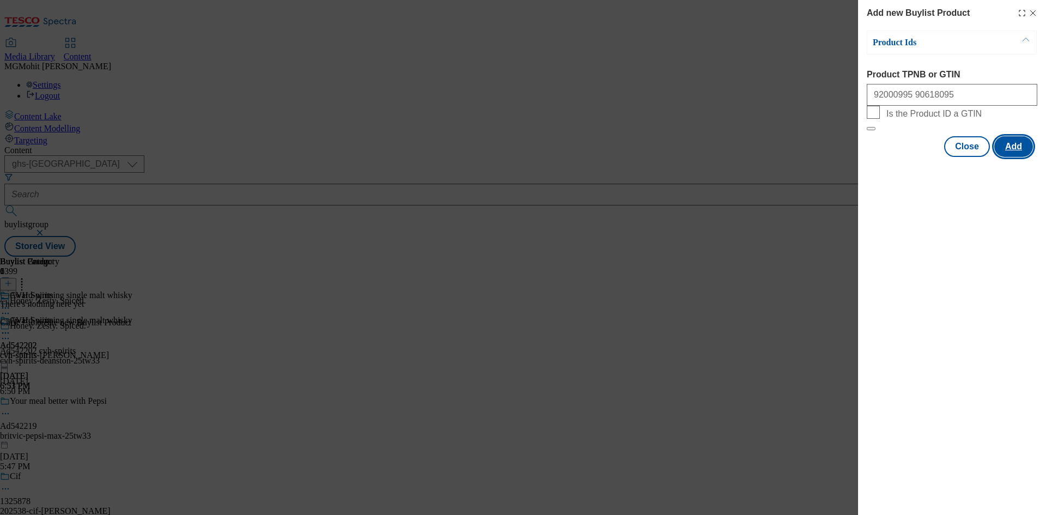
click at [1006, 157] on button "Add" at bounding box center [1013, 146] width 39 height 21
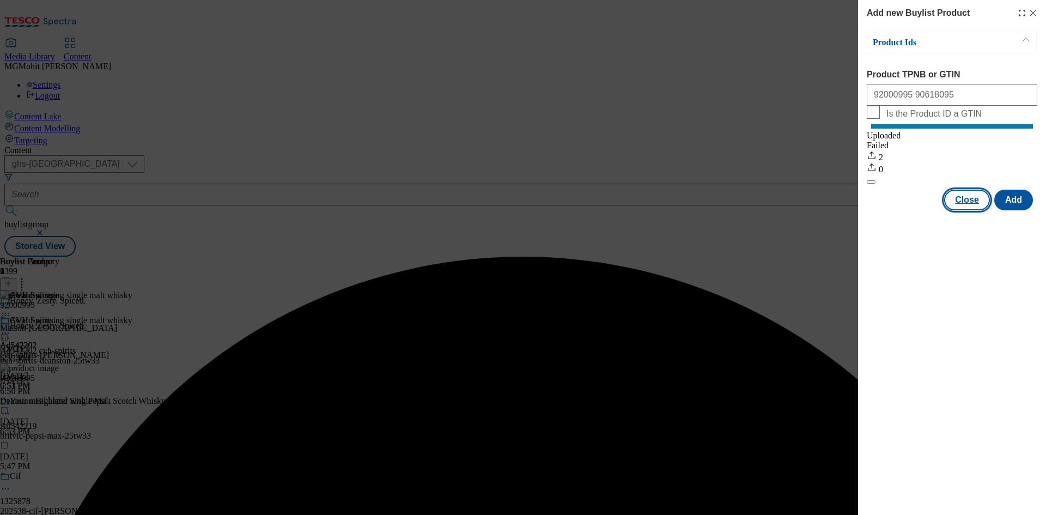
click at [965, 210] on button "Close" at bounding box center [967, 200] width 46 height 21
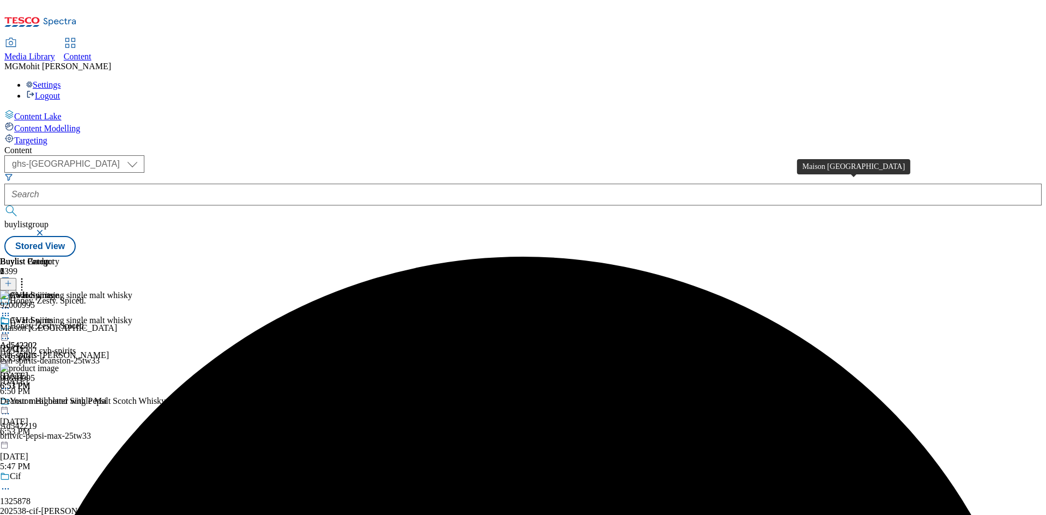
click at [117, 323] on div "Maison Castel Côtes du Rhône 75cl" at bounding box center [58, 328] width 117 height 10
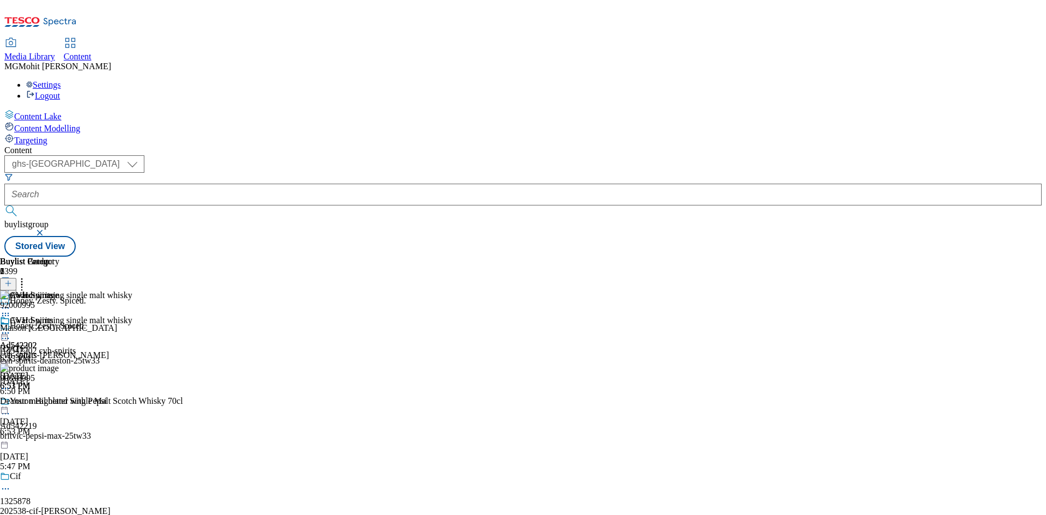
click at [4, 332] on circle at bounding box center [3, 333] width 2 height 2
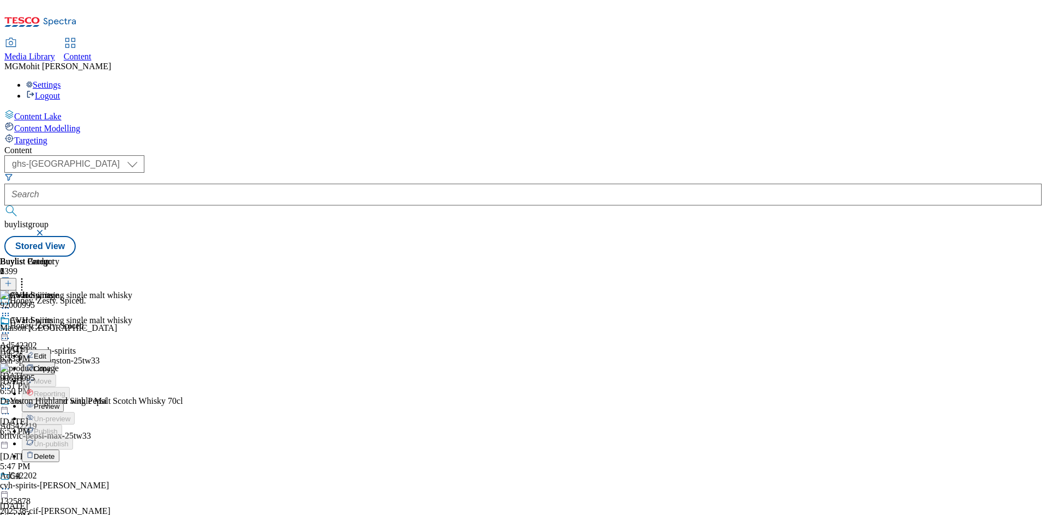
click at [51, 349] on button "Edit" at bounding box center [36, 355] width 29 height 13
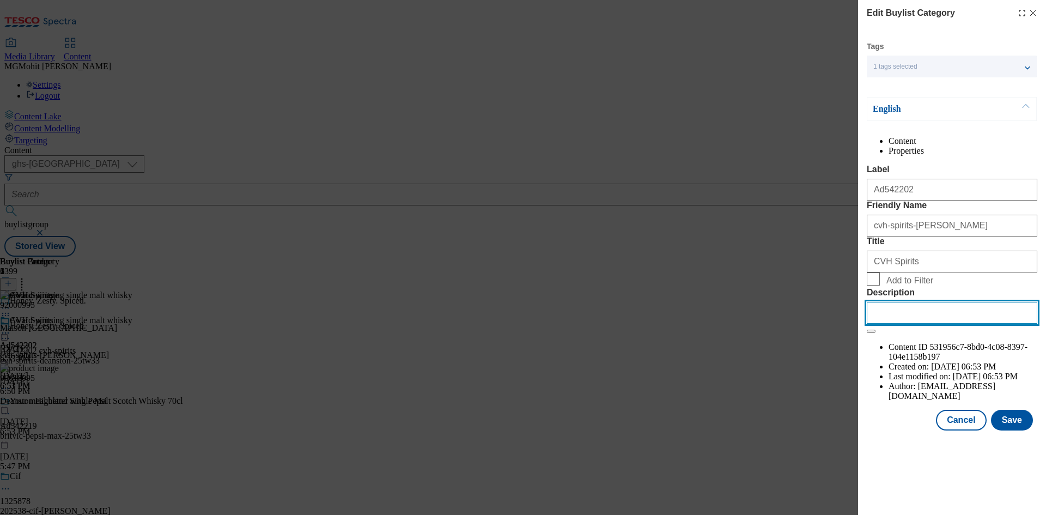
click at [881, 324] on input "Description" at bounding box center [951, 313] width 170 height 22
paste input "Maison Castel Côtes du Rhône 75cl"
type input "Maison Castel Côtes du Rhône 75cl"
click at [1015, 430] on button "Save" at bounding box center [1012, 420] width 42 height 21
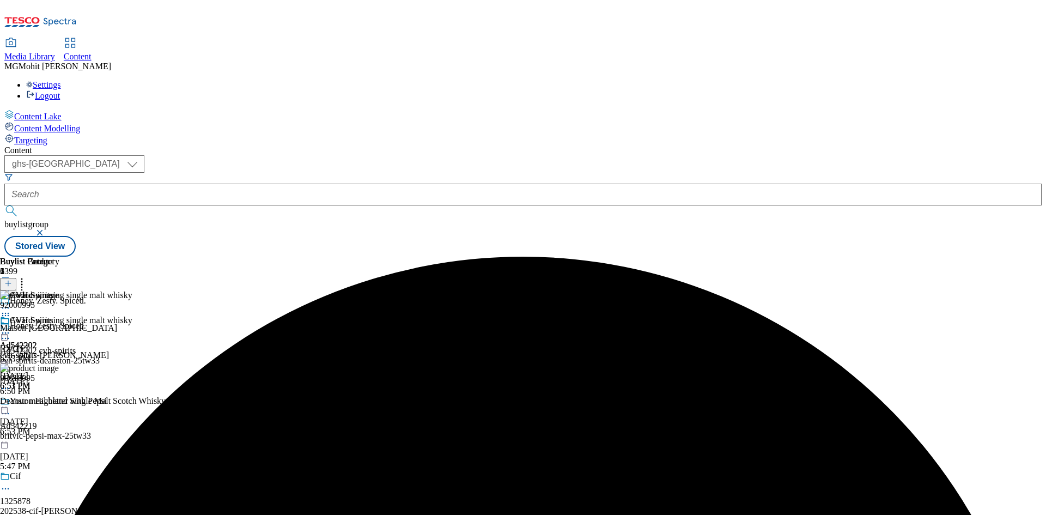
drag, startPoint x: 505, startPoint y: 172, endPoint x: 496, endPoint y: 174, distance: 9.9
click at [11, 327] on icon at bounding box center [5, 332] width 11 height 11
click at [46, 352] on span "Edit" at bounding box center [40, 356] width 13 height 8
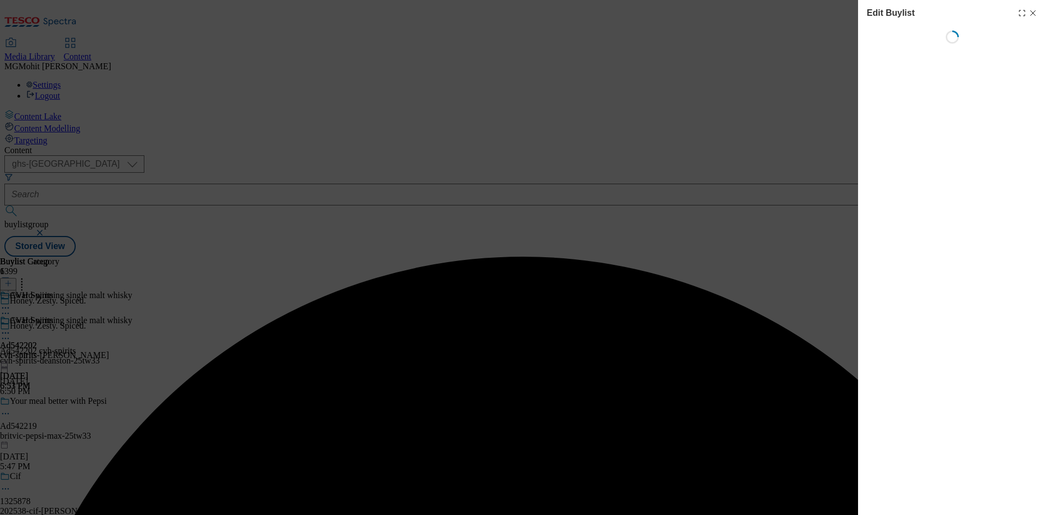
select select "tactical"
select select "supplier funded short term 1-3 weeks"
select select "dunnhumby"
select select "Banner"
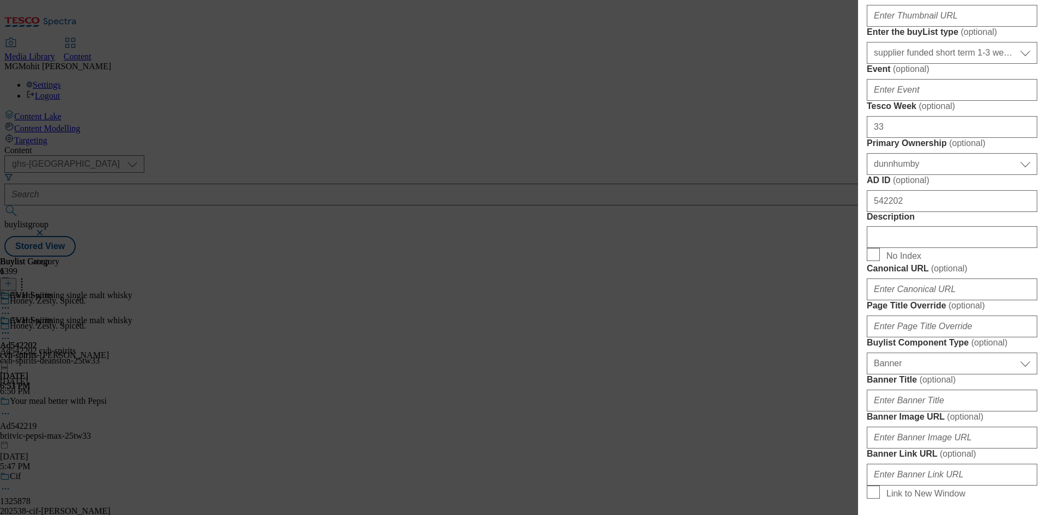
scroll to position [490, 0]
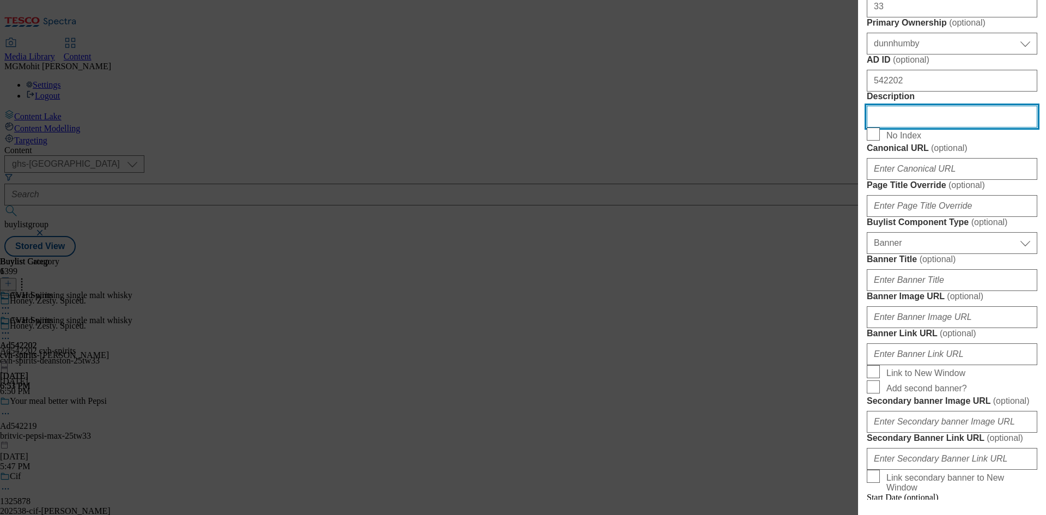
click at [908, 127] on input "Description" at bounding box center [951, 117] width 170 height 22
paste input "Maison Castel Côtes du Rhône 75cl"
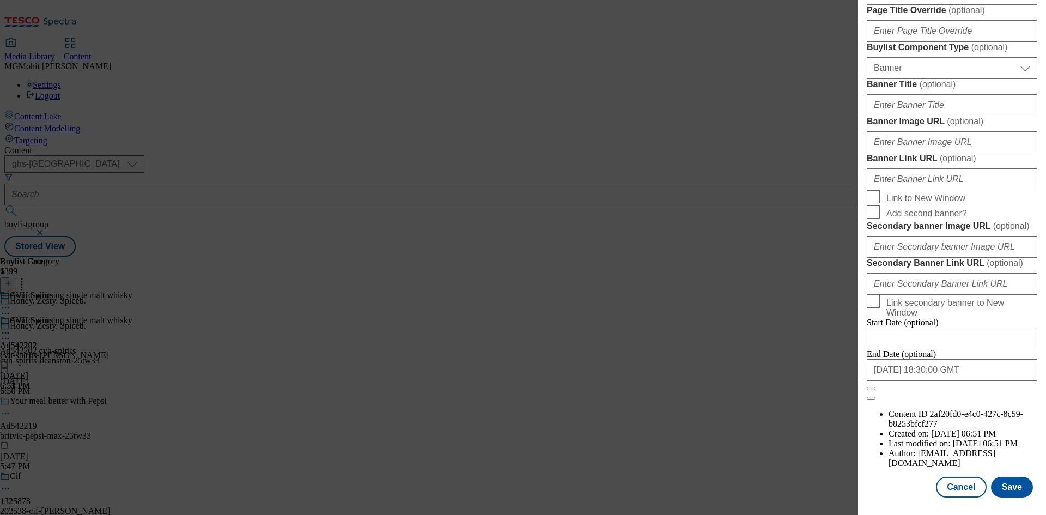
scroll to position [1070, 0]
type input "Maison Castel Côtes du Rhône 75cl"
click at [1000, 486] on button "Save" at bounding box center [1012, 487] width 42 height 21
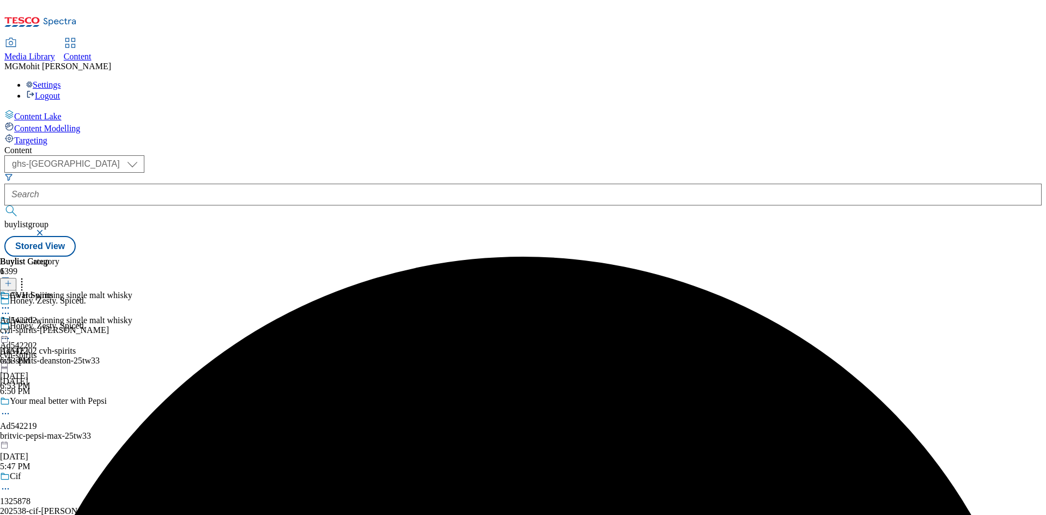
click at [11, 333] on icon at bounding box center [5, 338] width 11 height 11
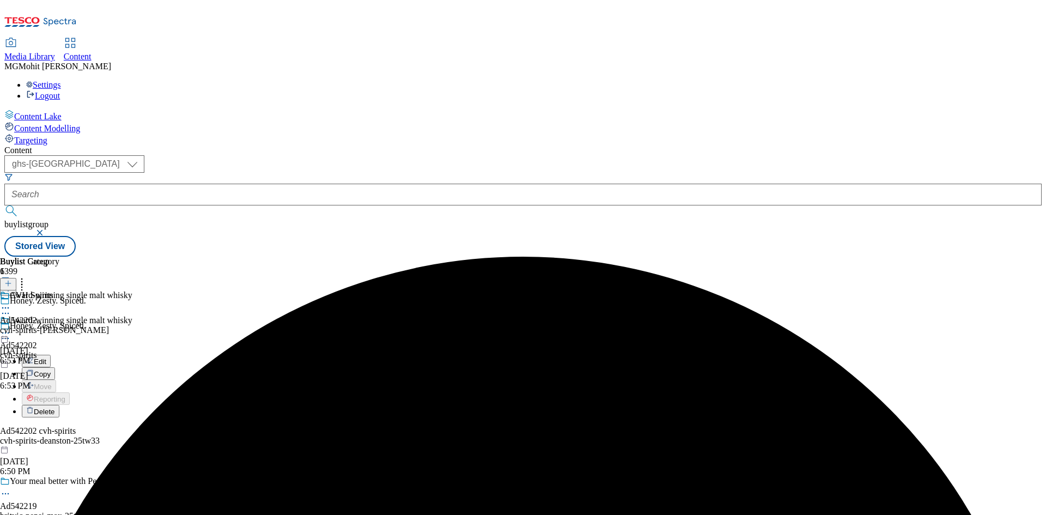
click at [46, 357] on span "Edit" at bounding box center [40, 361] width 13 height 8
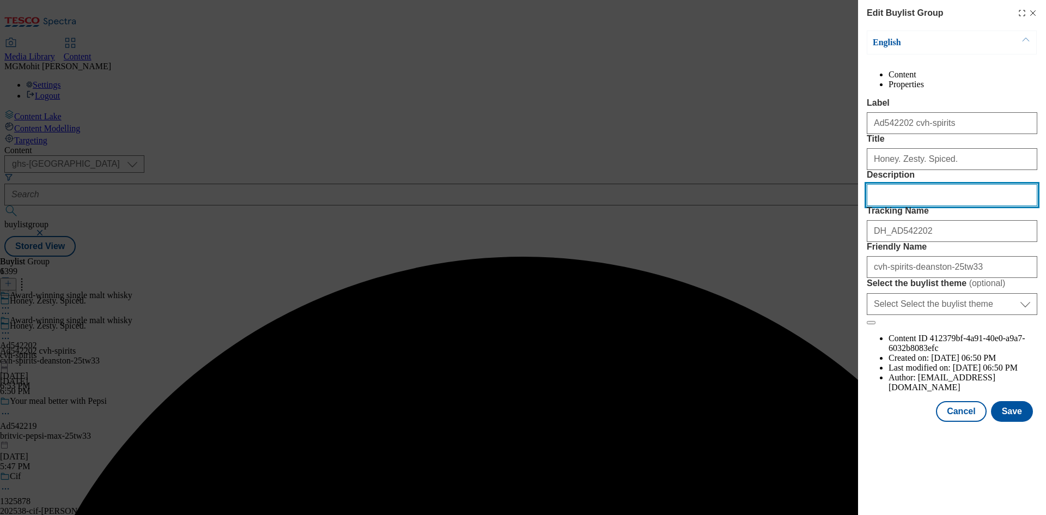
click at [932, 206] on input "Description" at bounding box center [951, 195] width 170 height 22
paste input "Maison Castel Côtes du Rhône 75cl"
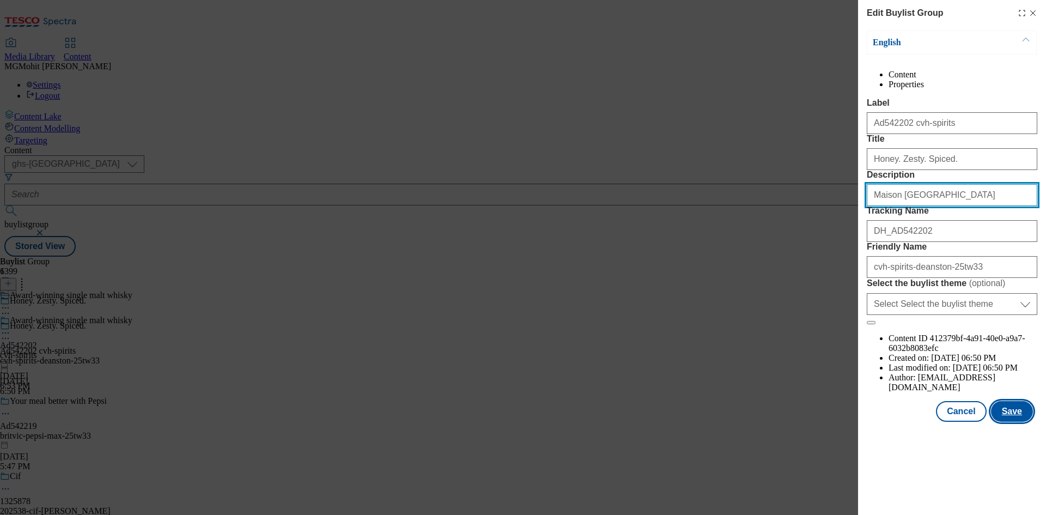
type input "Maison Castel Côtes du Rhône 75cl"
click at [1018, 422] on button "Save" at bounding box center [1012, 411] width 42 height 21
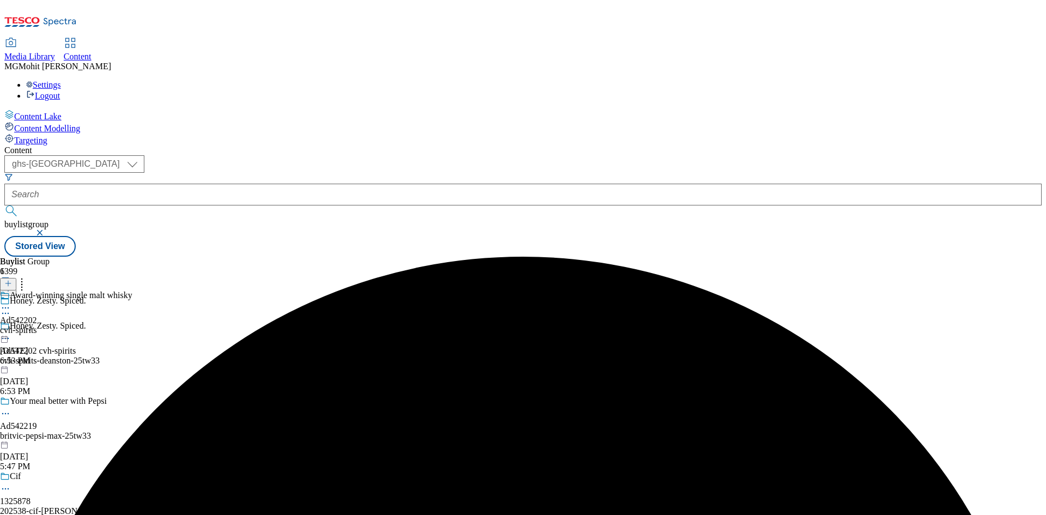
click at [11, 302] on icon at bounding box center [5, 307] width 11 height 11
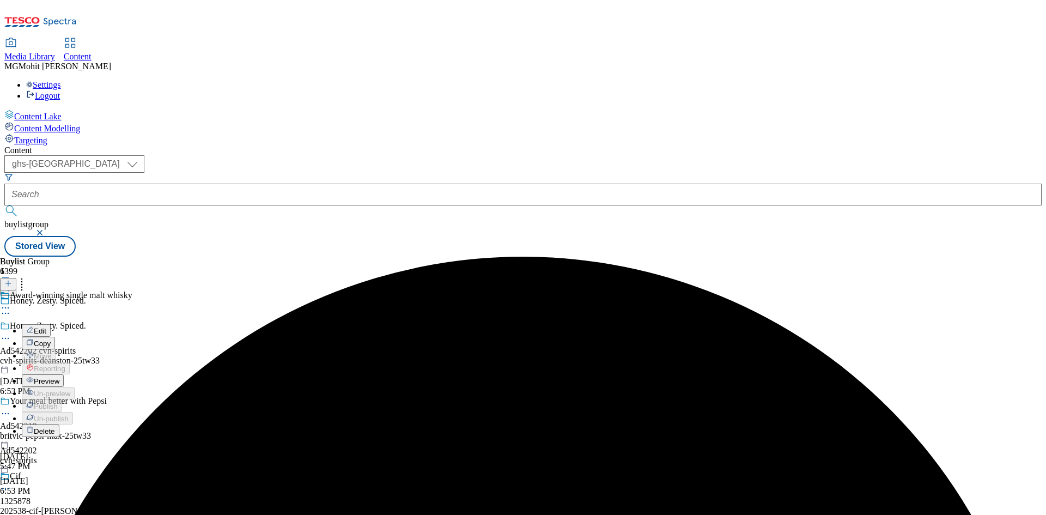
click at [59, 377] on span "Preview" at bounding box center [47, 381] width 26 height 8
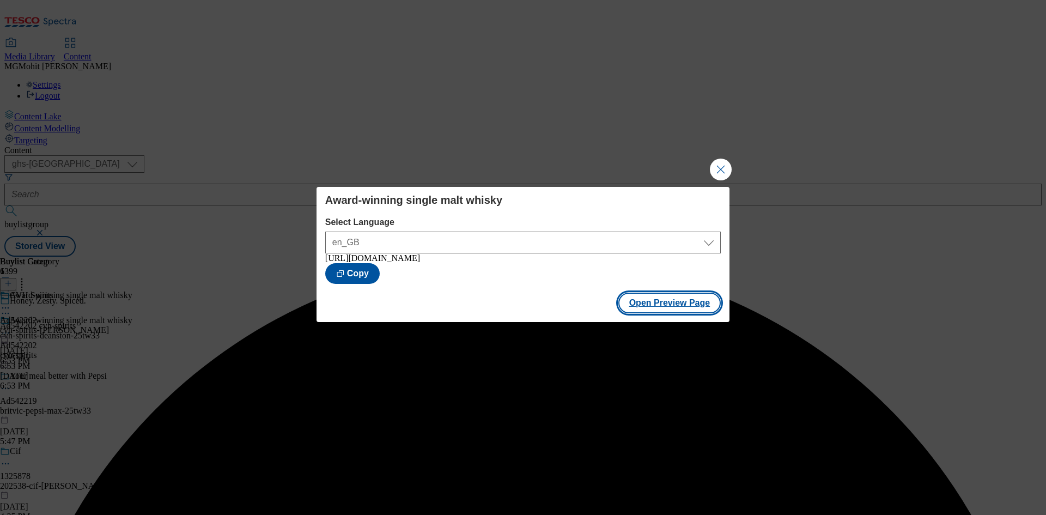
click at [646, 304] on button "Open Preview Page" at bounding box center [669, 302] width 103 height 21
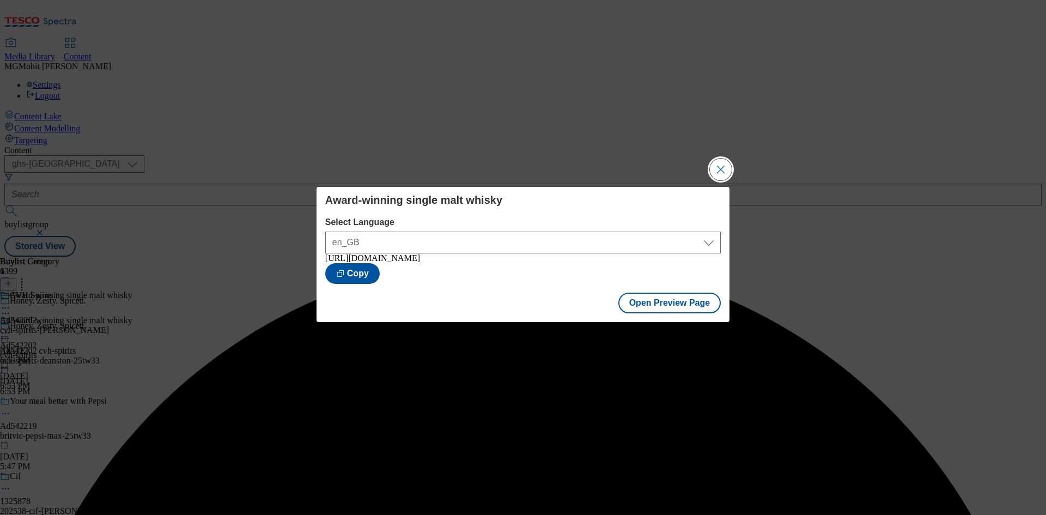
click at [710, 168] on button "Close Modal" at bounding box center [721, 169] width 22 height 22
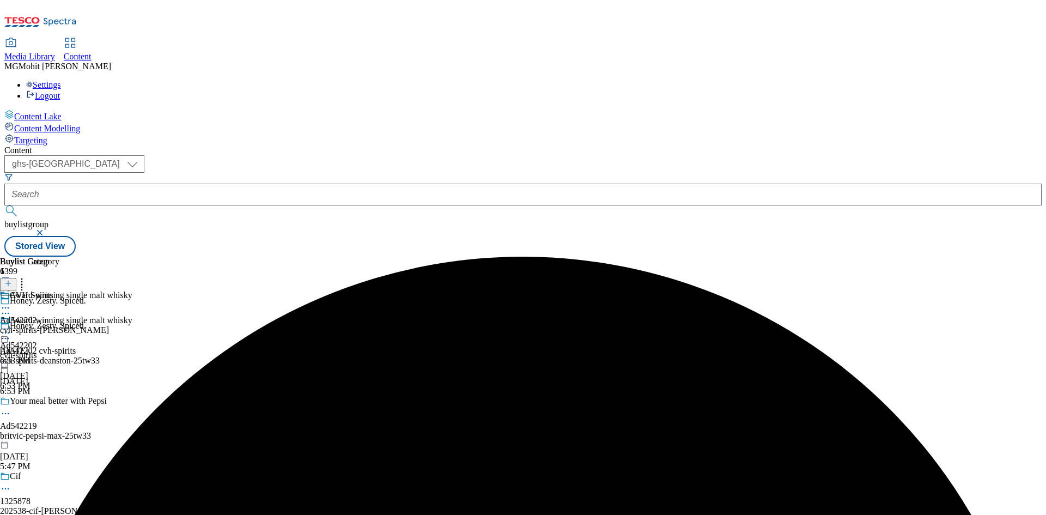
click at [11, 327] on icon at bounding box center [5, 332] width 11 height 11
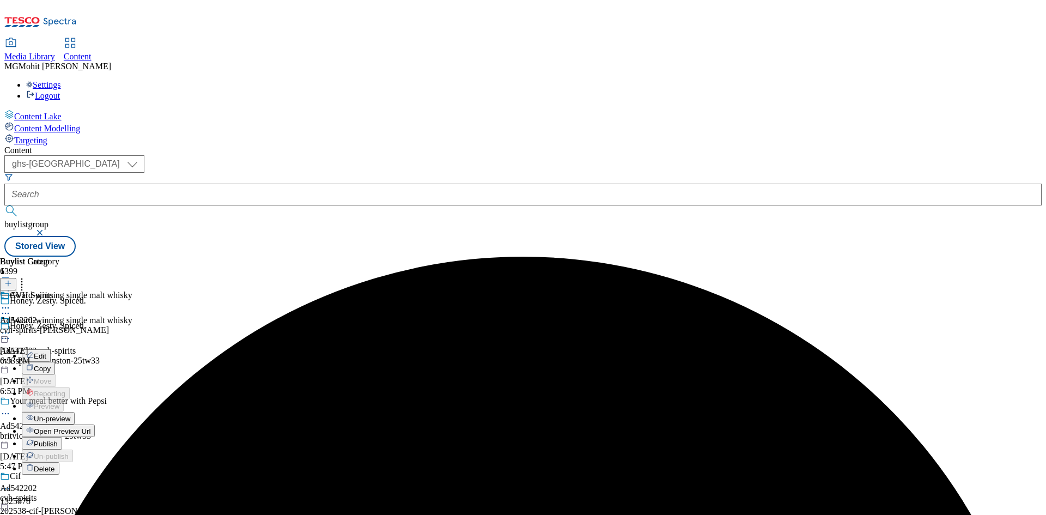
click at [58, 440] on span "Publish" at bounding box center [46, 444] width 24 height 8
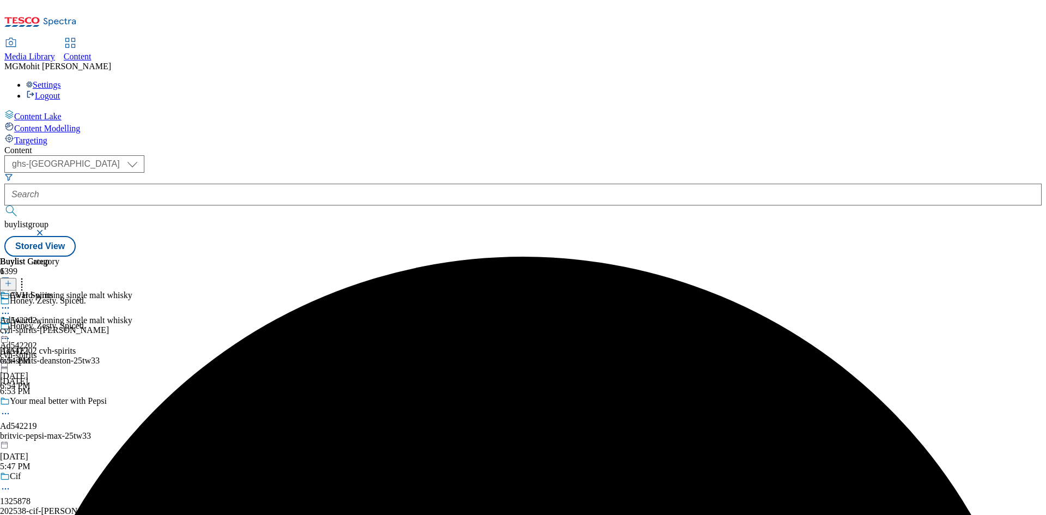
click at [109, 325] on div "cvh-spirits-deanston" at bounding box center [54, 330] width 109 height 10
